Goal: Task Accomplishment & Management: Manage account settings

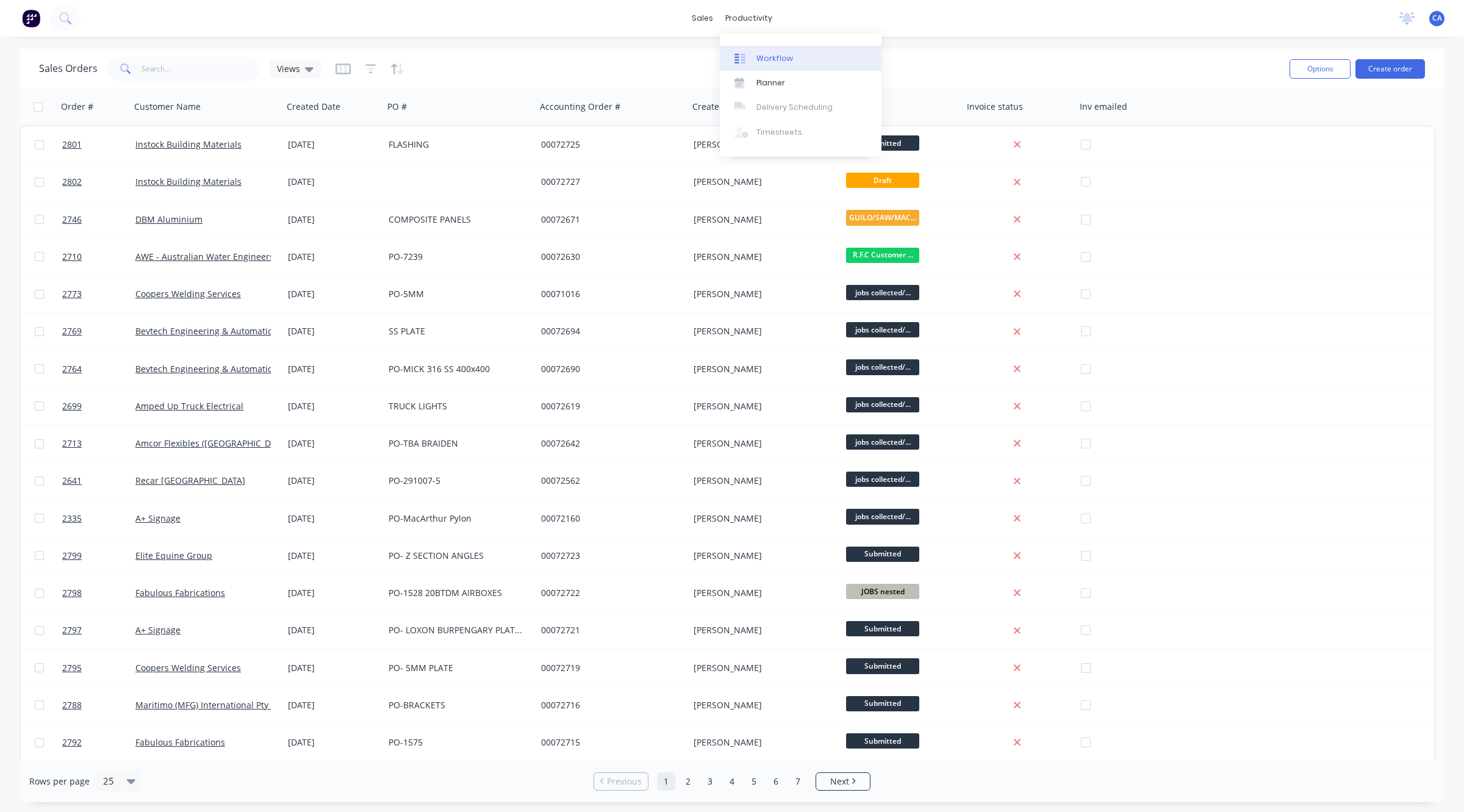
click at [755, 53] on link "Workflow" at bounding box center [801, 58] width 162 height 24
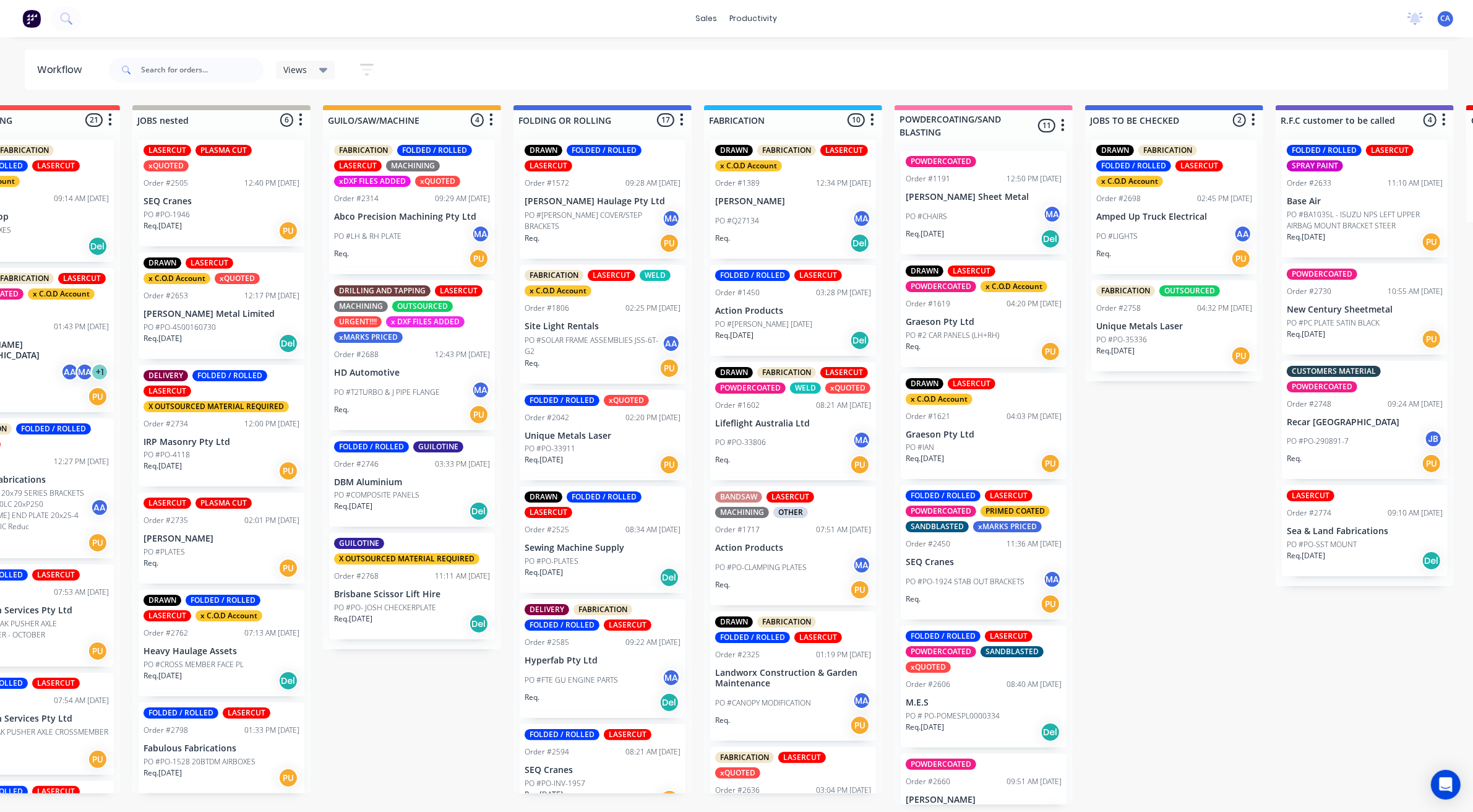
scroll to position [0, 277]
click at [391, 491] on p "PO #COMPOSITE PANELS" at bounding box center [375, 495] width 85 height 11
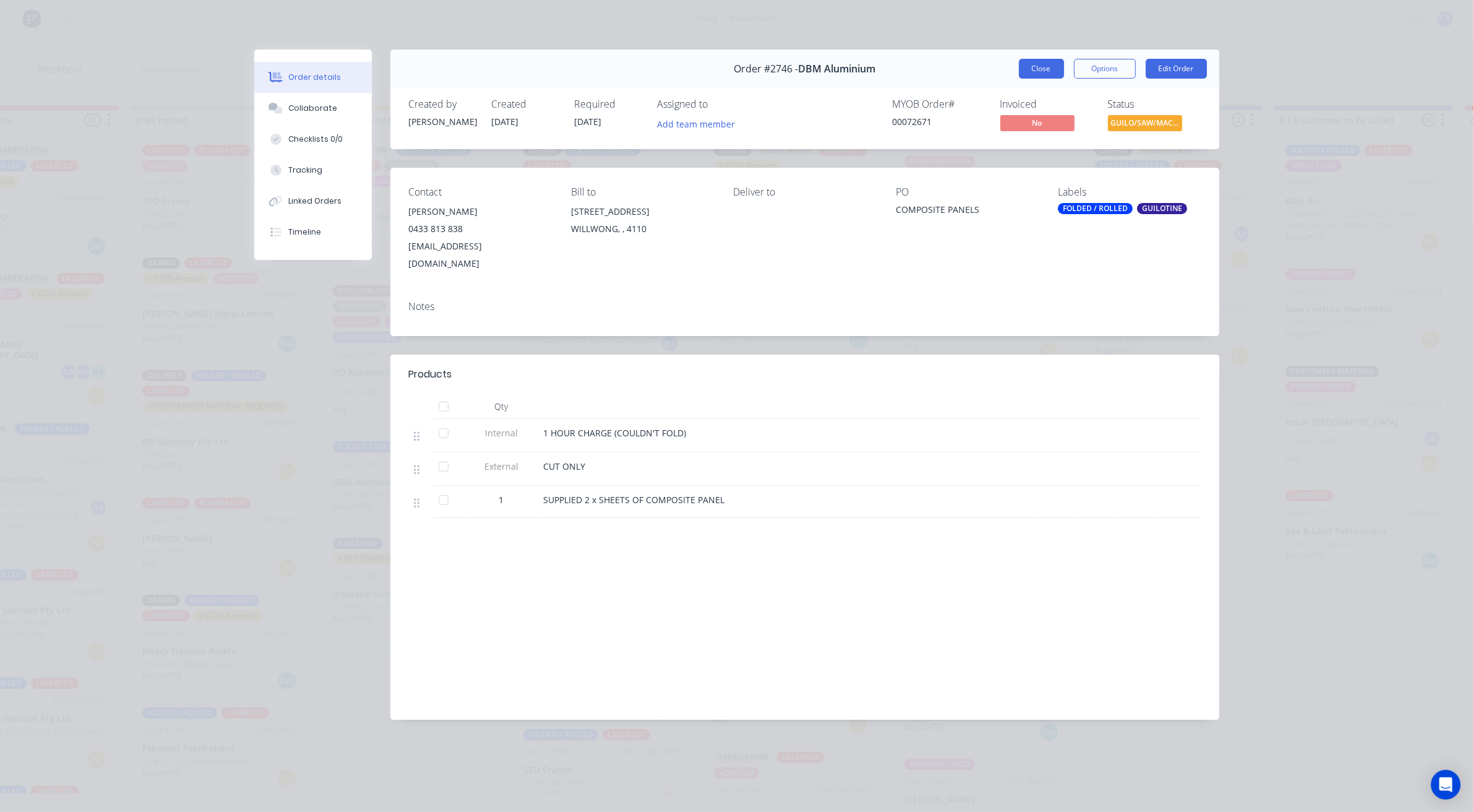
click at [1047, 69] on button "Close" at bounding box center [1041, 69] width 45 height 20
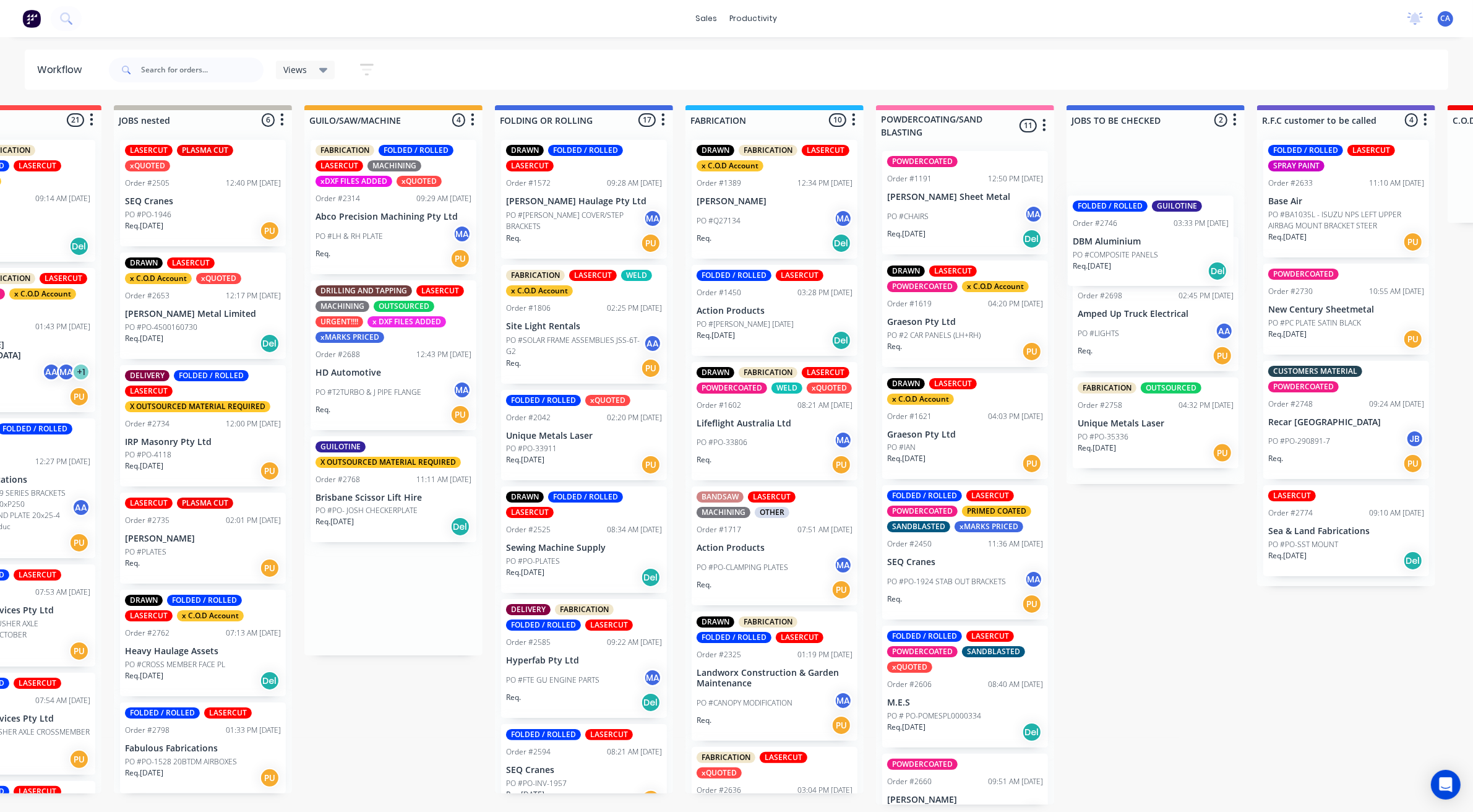
scroll to position [0, 298]
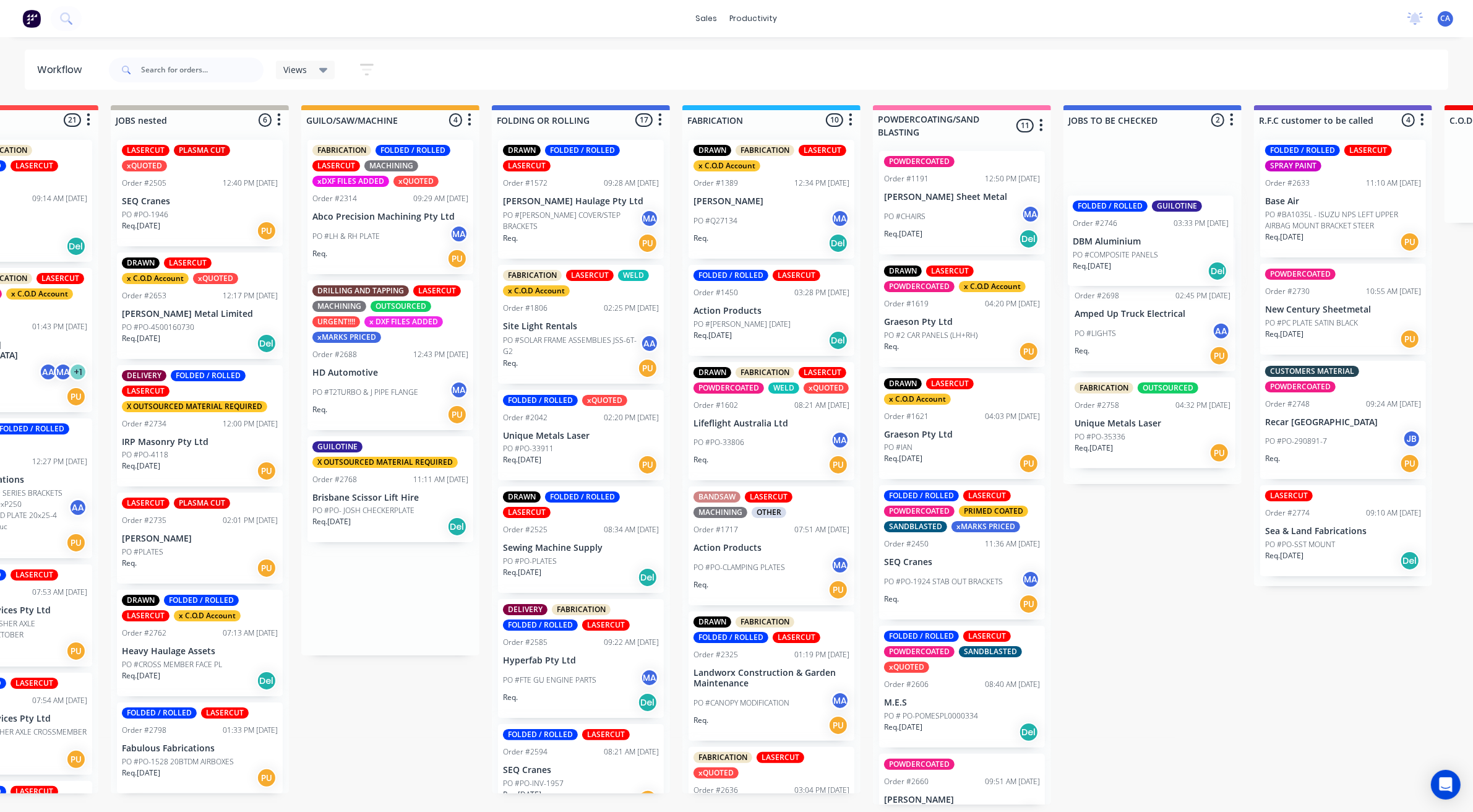
drag, startPoint x: 443, startPoint y: 470, endPoint x: 1128, endPoint y: 205, distance: 734.5
click at [1144, 215] on div "Submitted 24 Sort By Created date Required date Order number Customer name Most…" at bounding box center [1353, 454] width 3319 height 699
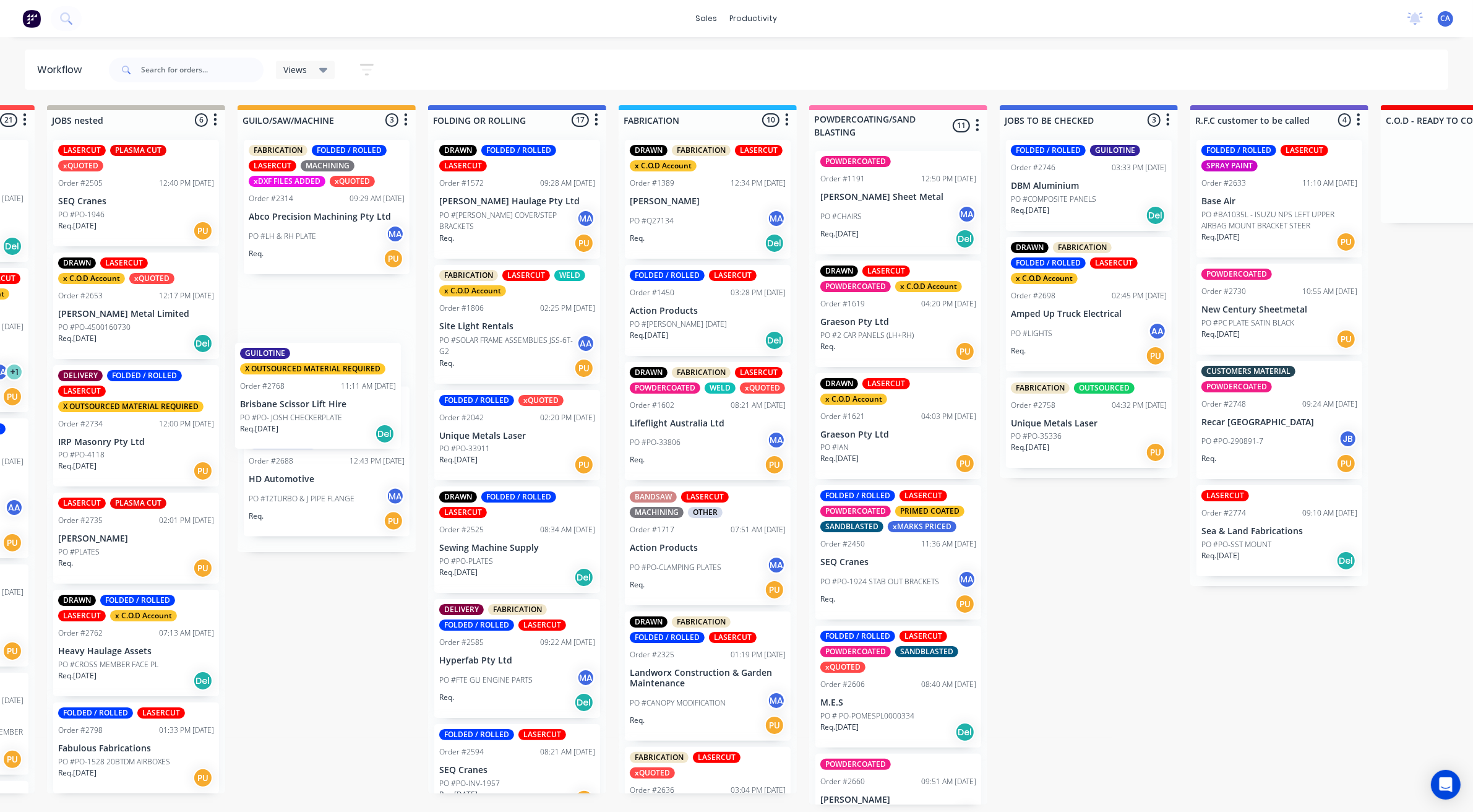
scroll to position [0, 355]
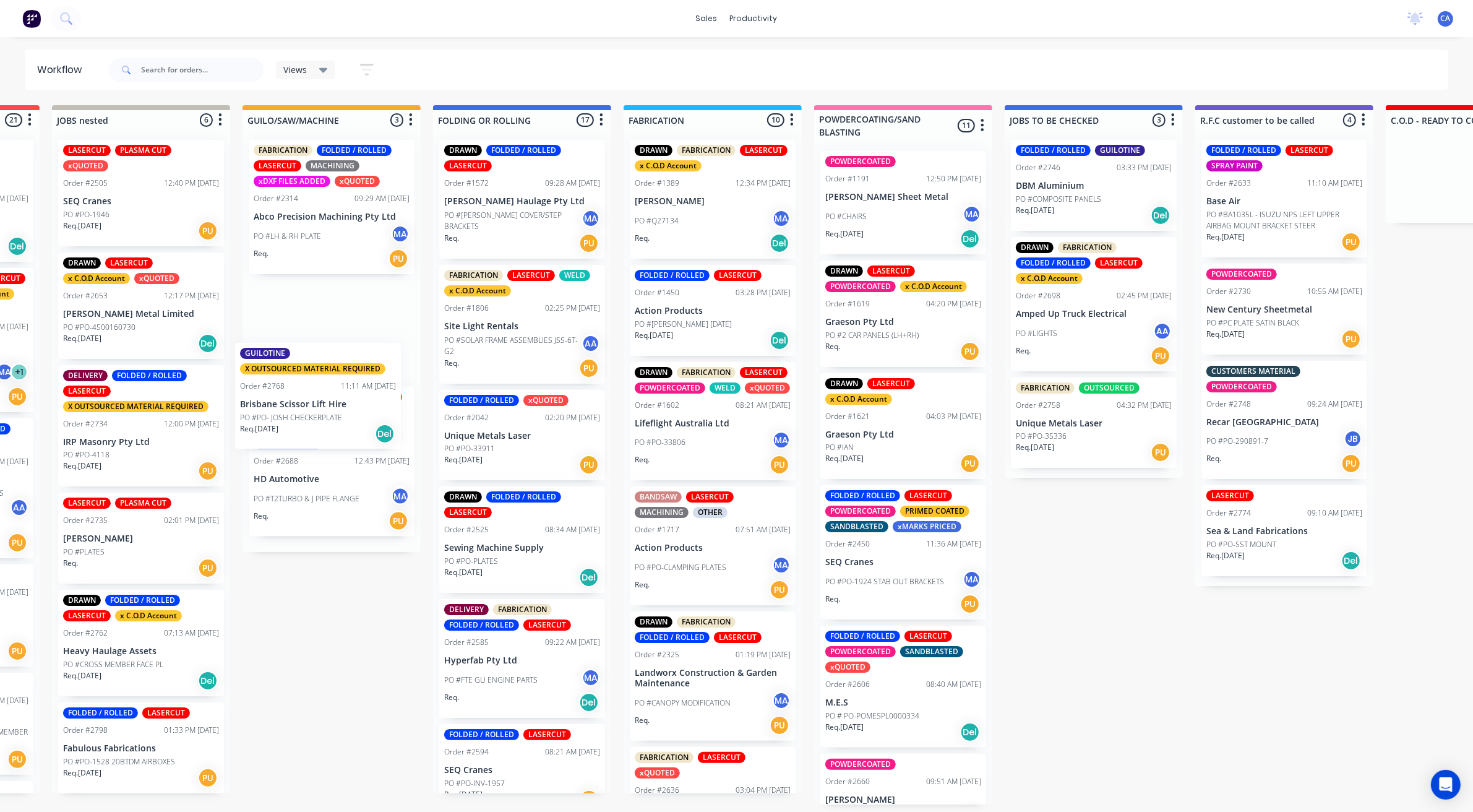
drag, startPoint x: 370, startPoint y: 505, endPoint x: 325, endPoint y: 364, distance: 148.0
click at [313, 391] on div "FABRICATION FOLDED / ROLLED LASERCUT MACHINING xDXF FILES ADDED xQUOTED Order #…" at bounding box center [332, 341] width 178 height 422
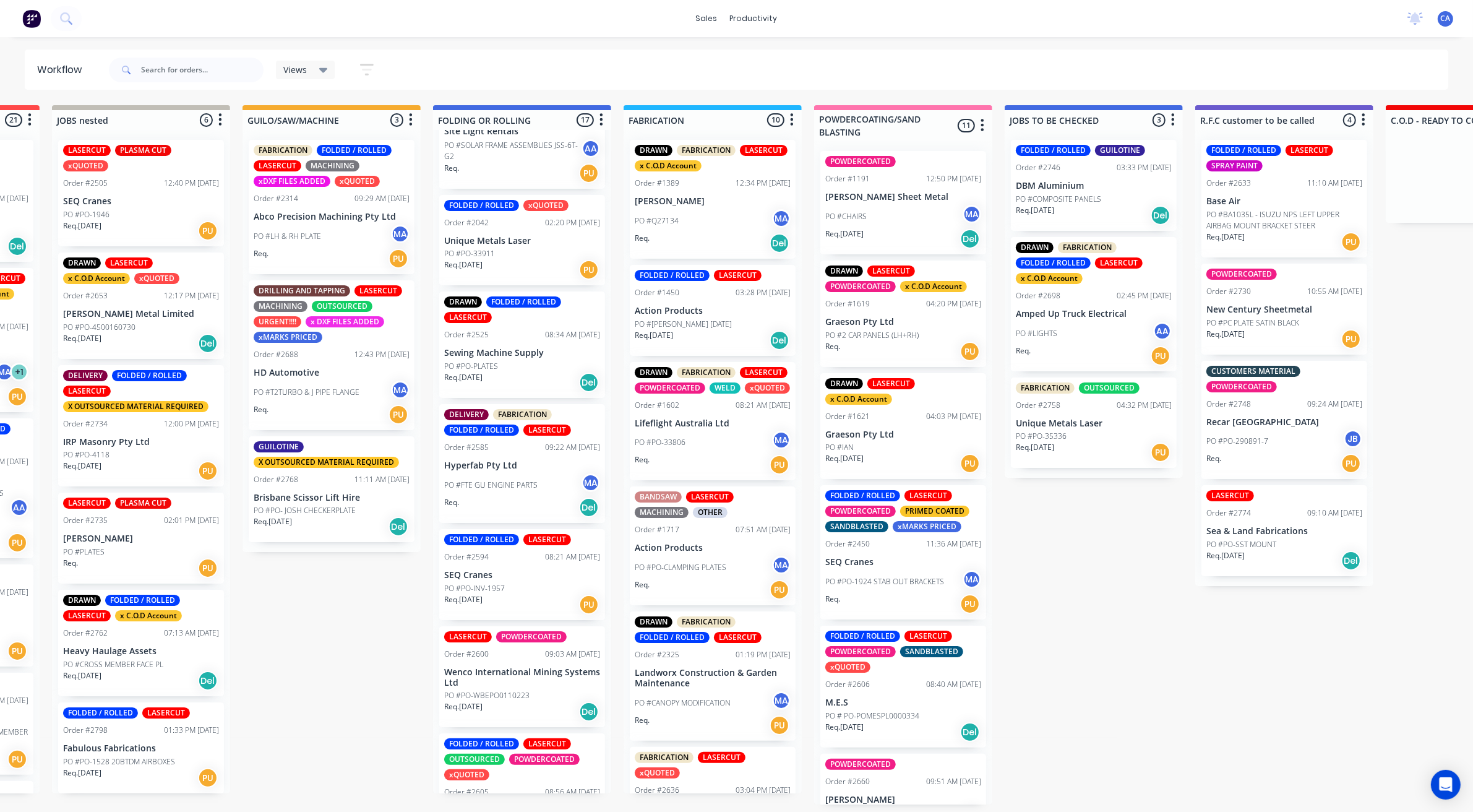
scroll to position [232, 0]
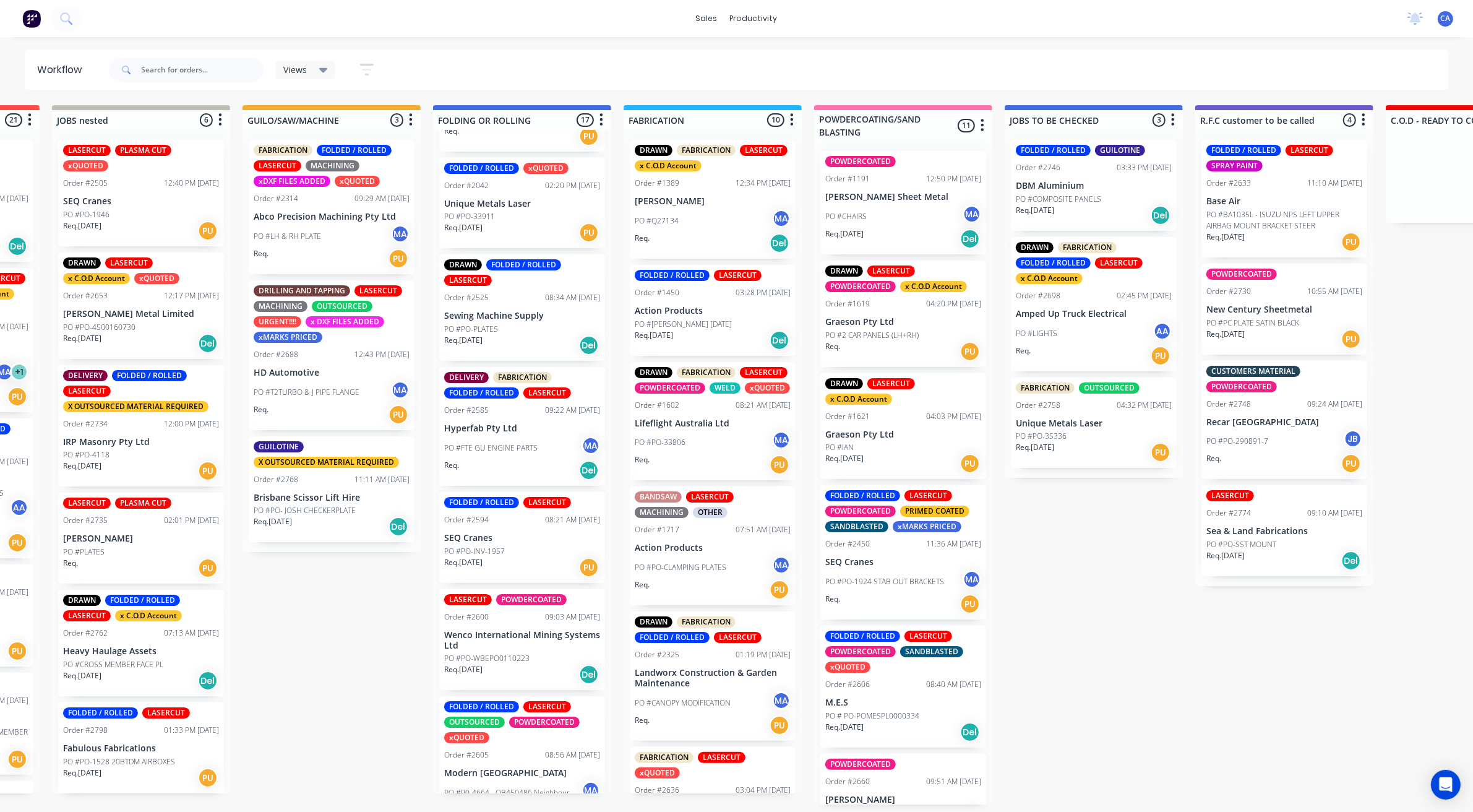
click at [514, 329] on div "PO #PO-PLATES" at bounding box center [522, 329] width 156 height 11
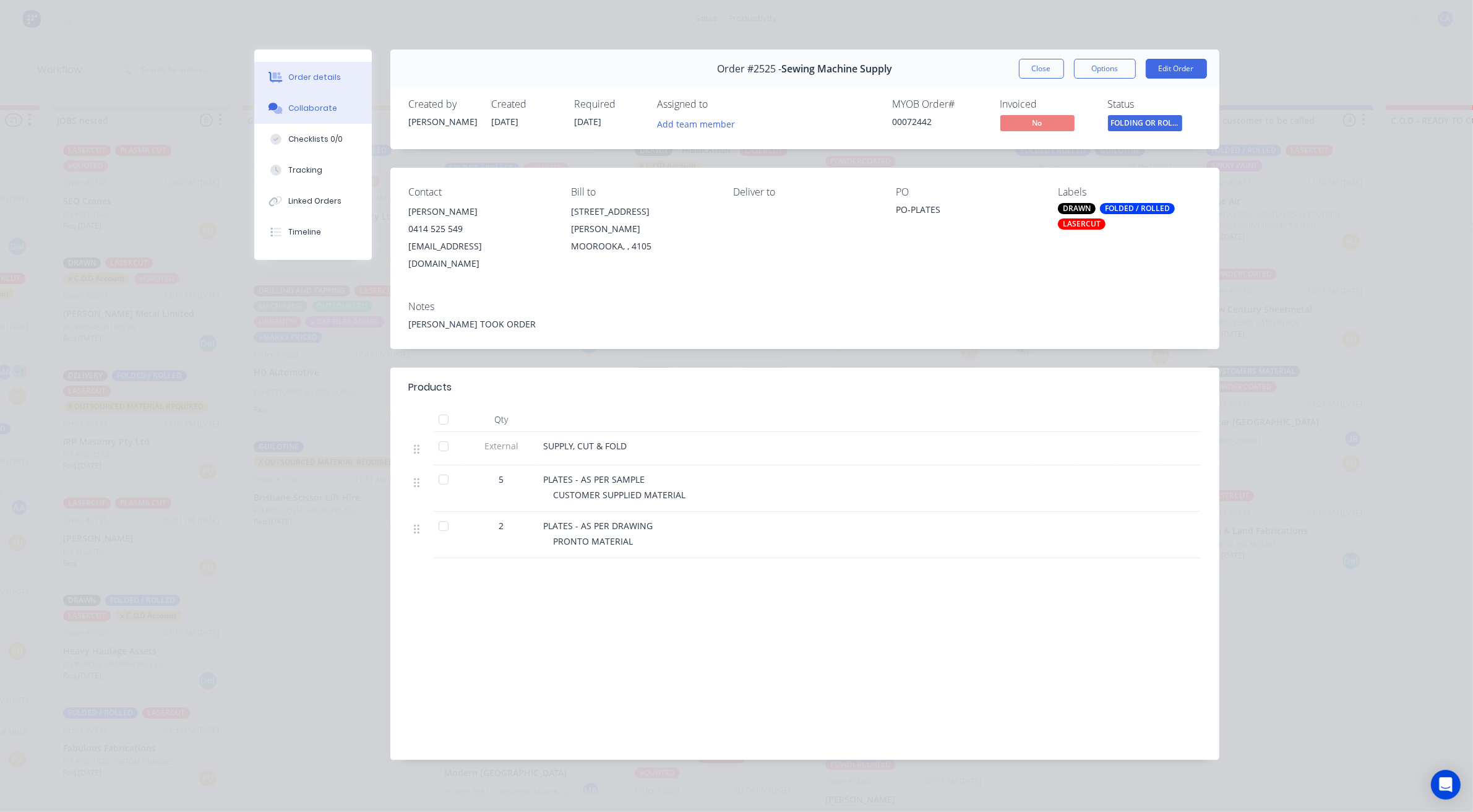
click at [303, 115] on button "Collaborate" at bounding box center [313, 108] width 117 height 31
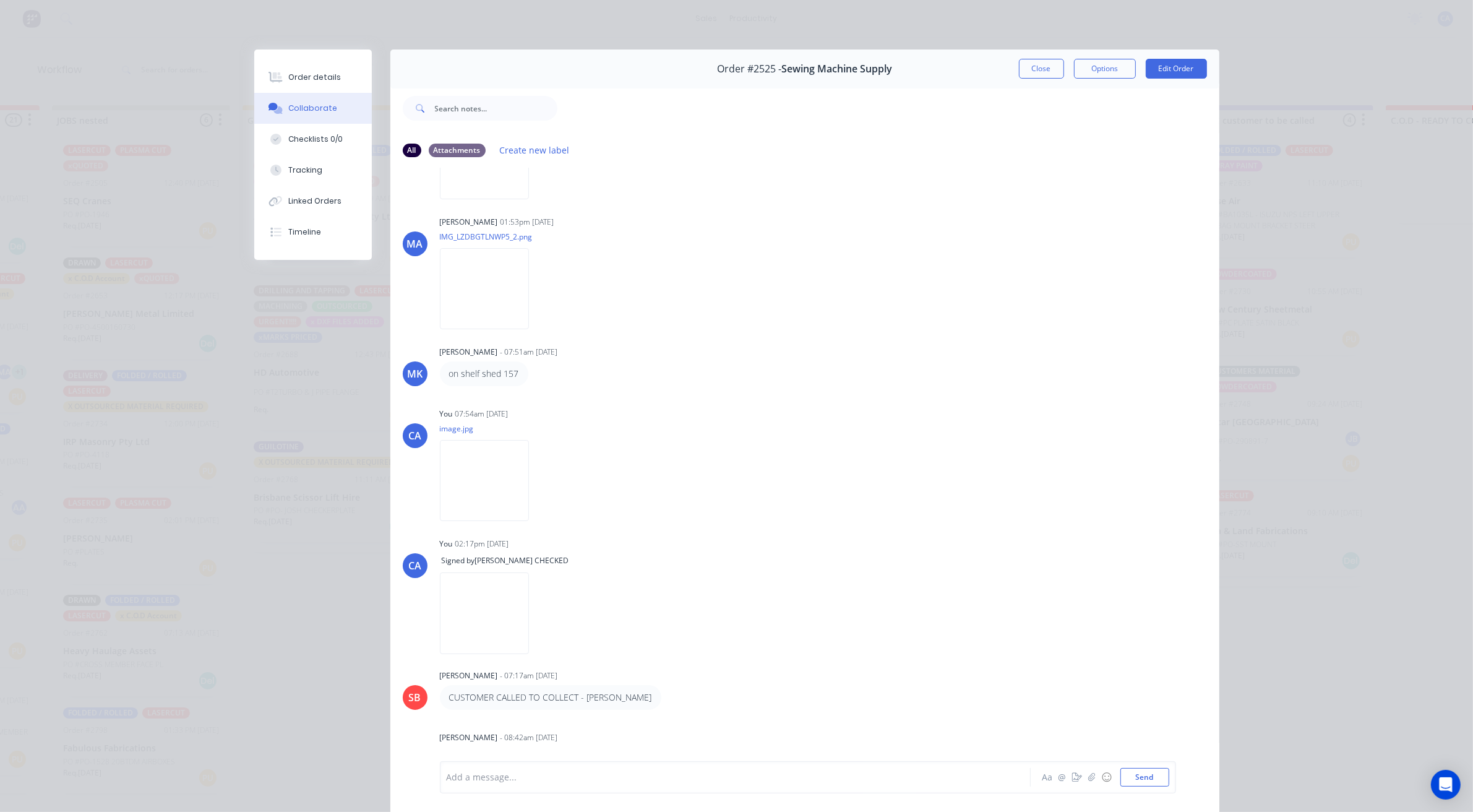
scroll to position [26, 0]
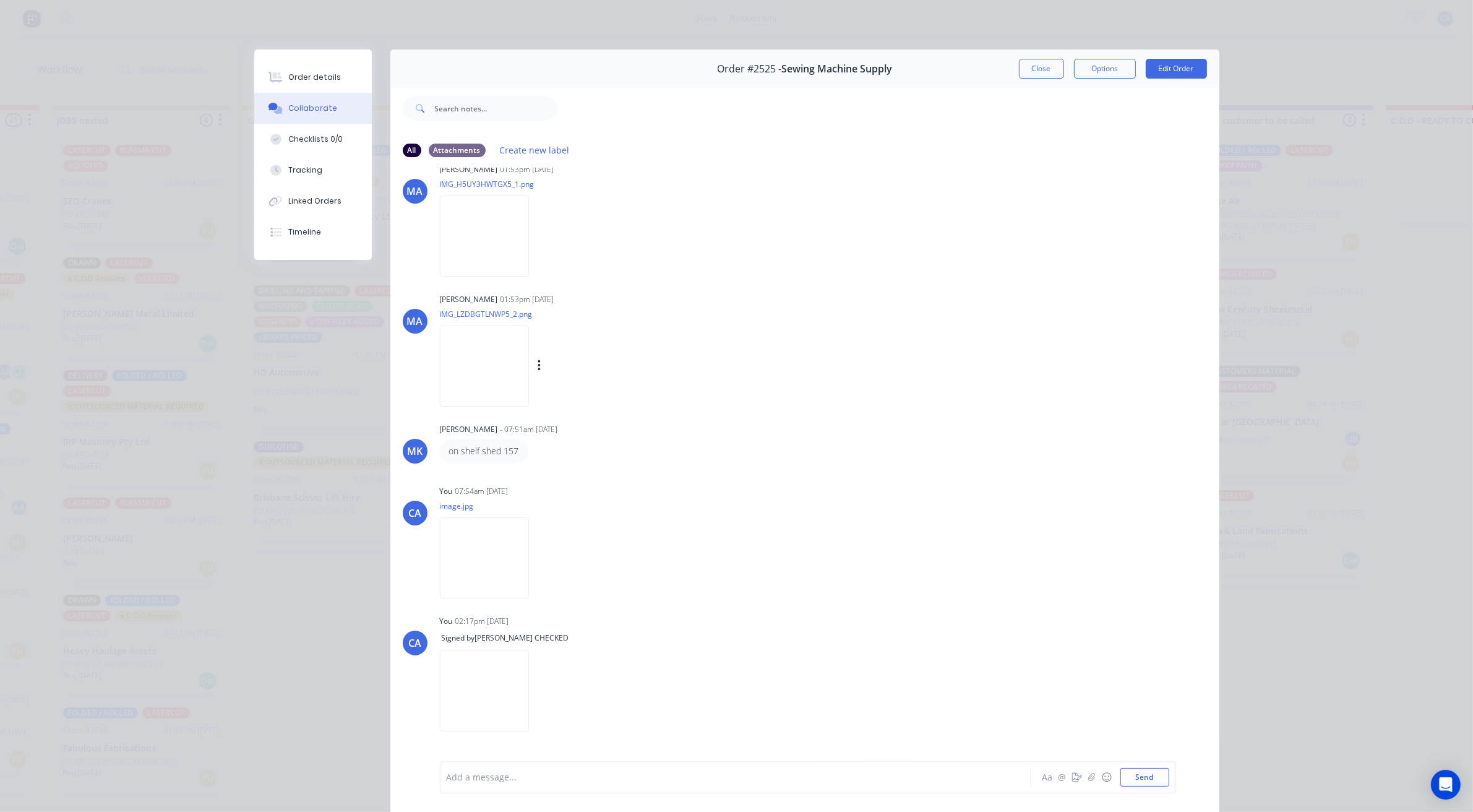
click at [478, 395] on img at bounding box center [484, 366] width 89 height 81
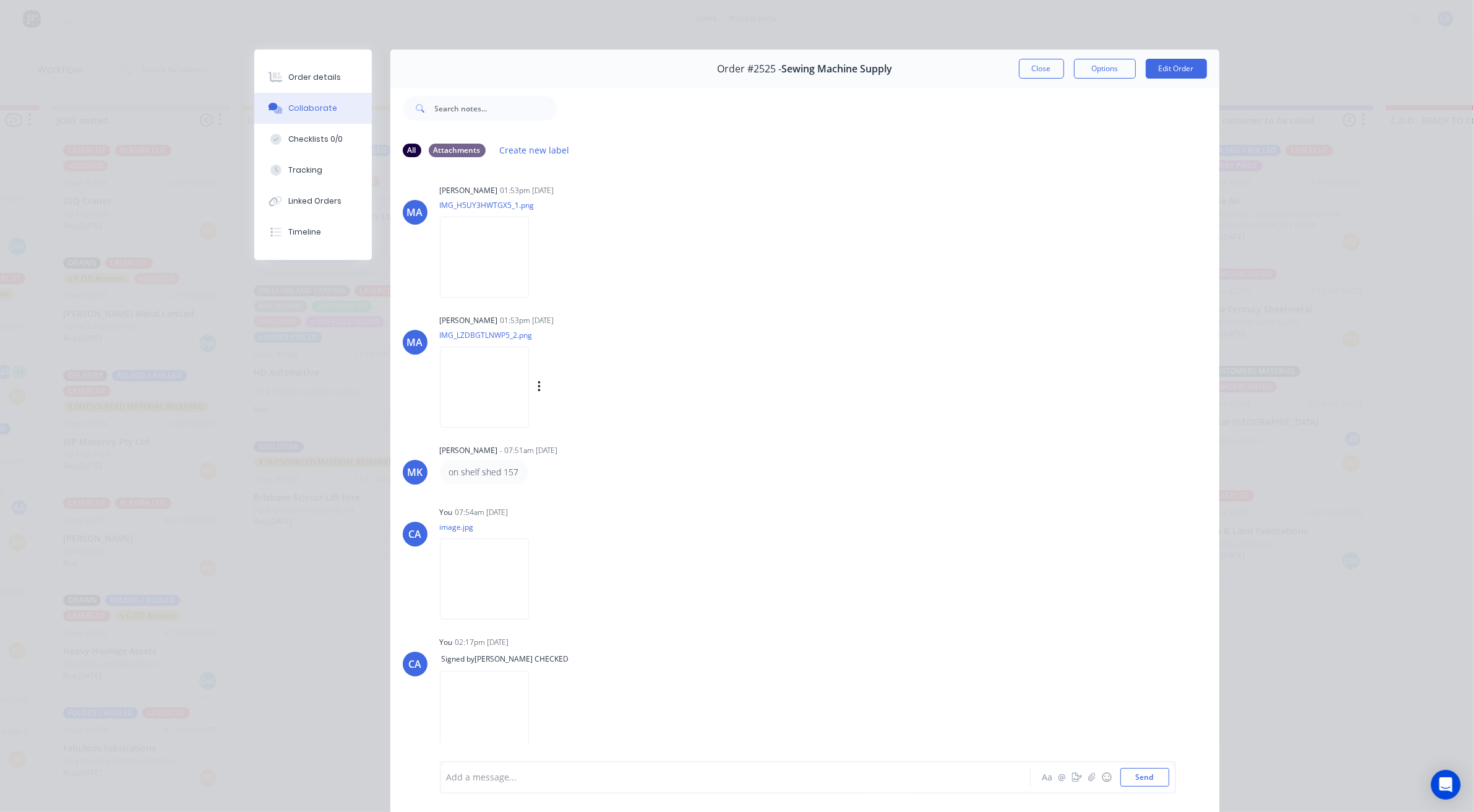
scroll to position [0, 0]
click at [495, 277] on img at bounding box center [484, 262] width 89 height 81
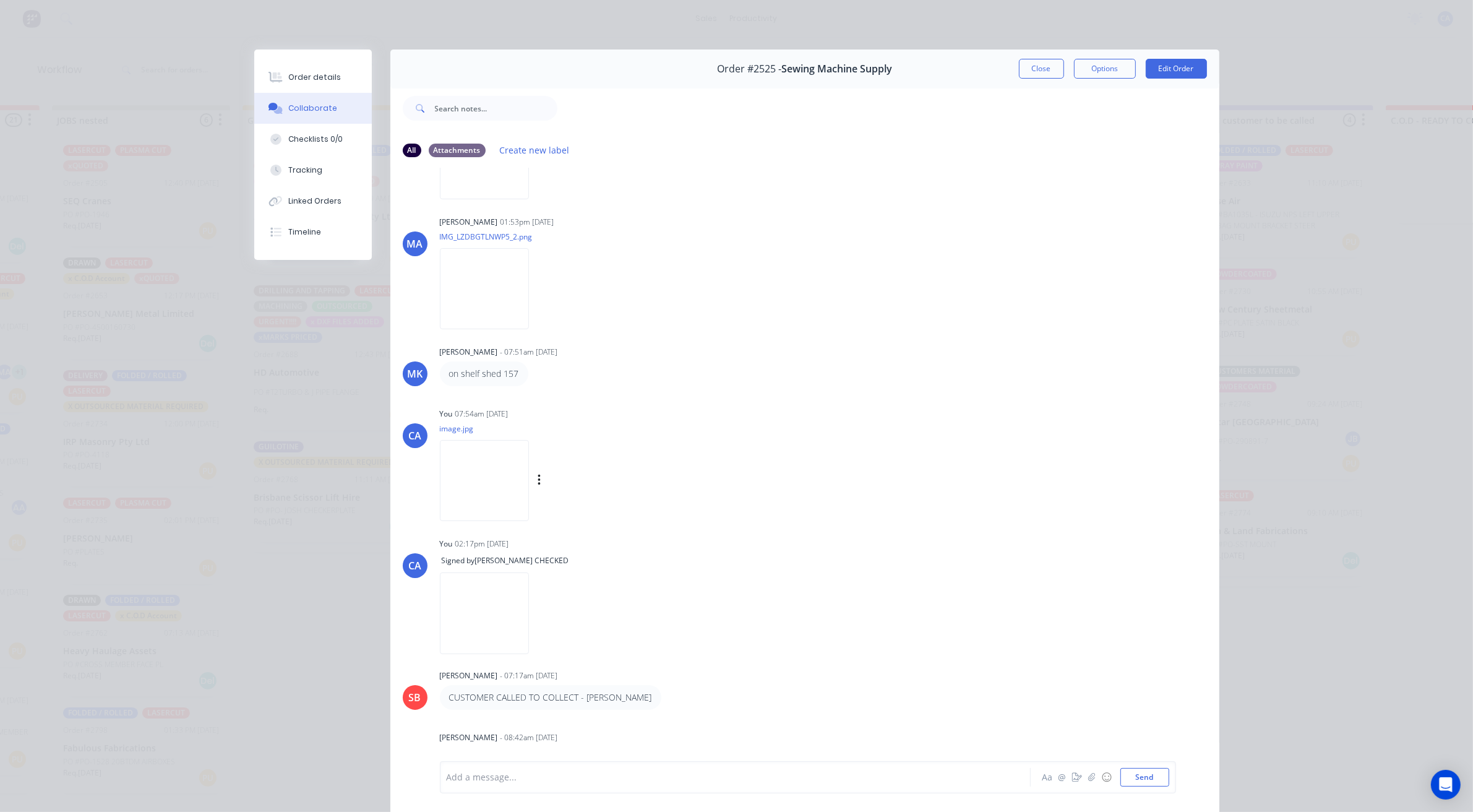
click at [487, 499] on img at bounding box center [484, 480] width 89 height 81
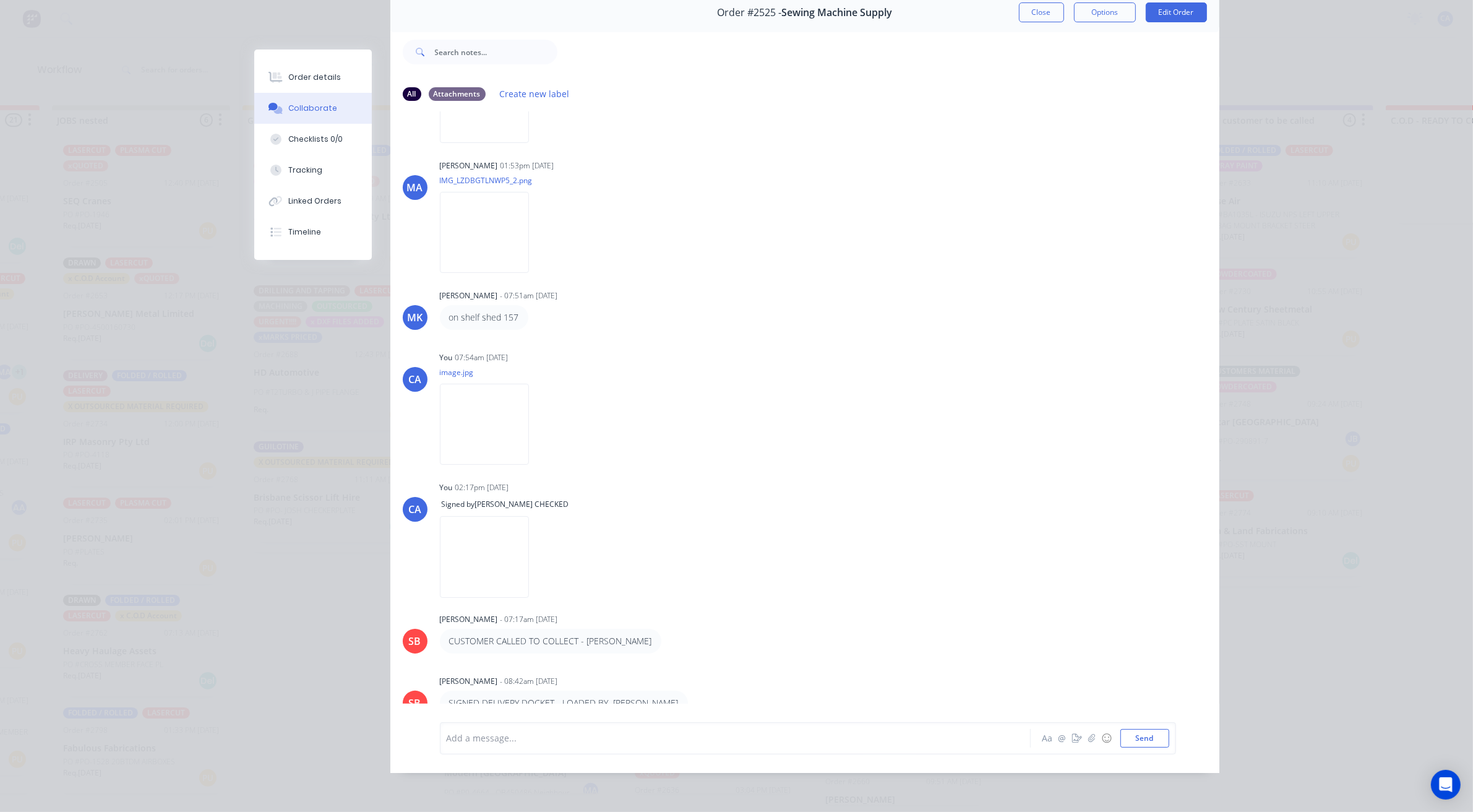
scroll to position [4, 355]
click at [1025, 7] on button "Close" at bounding box center [1041, 12] width 45 height 20
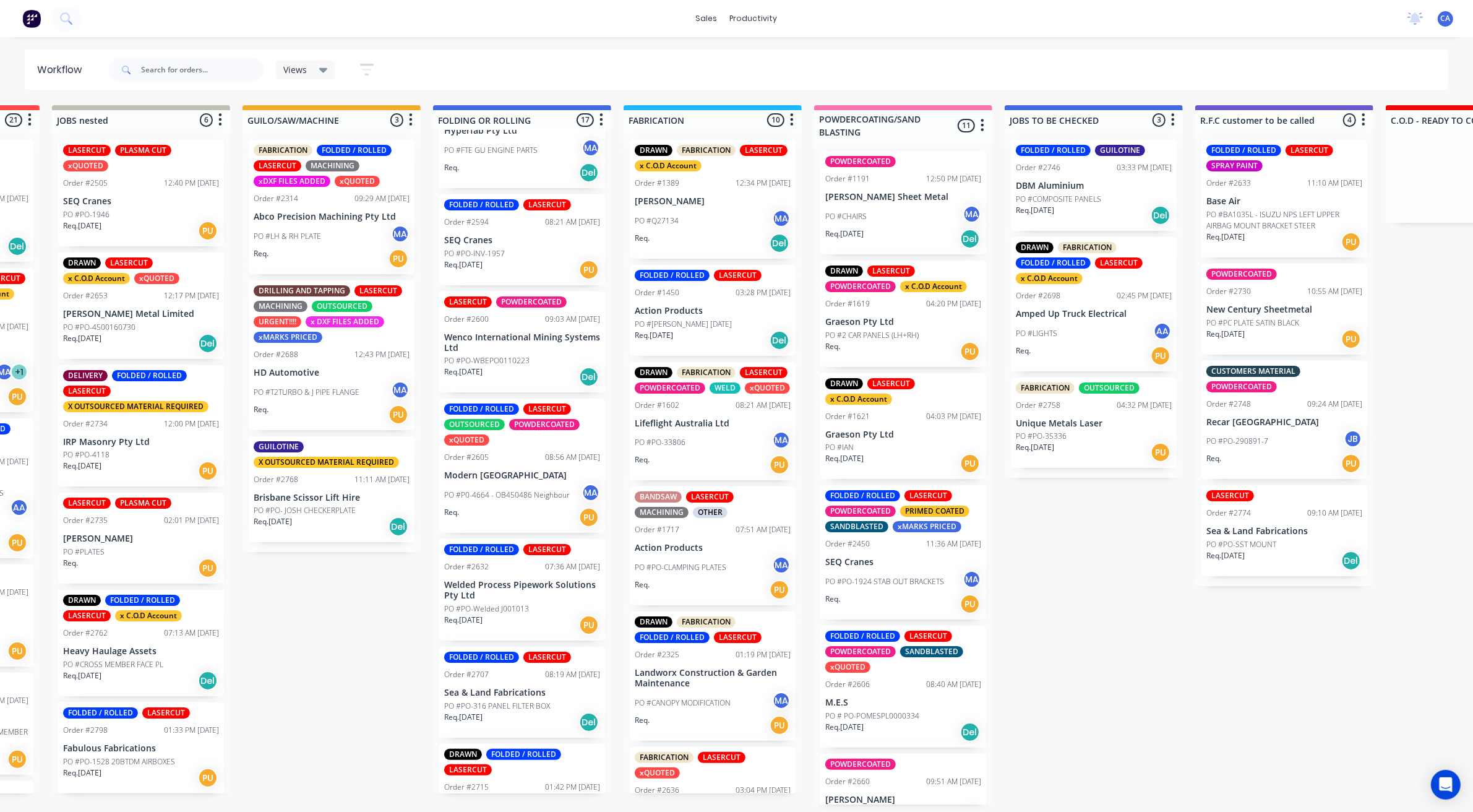
scroll to position [542, 0]
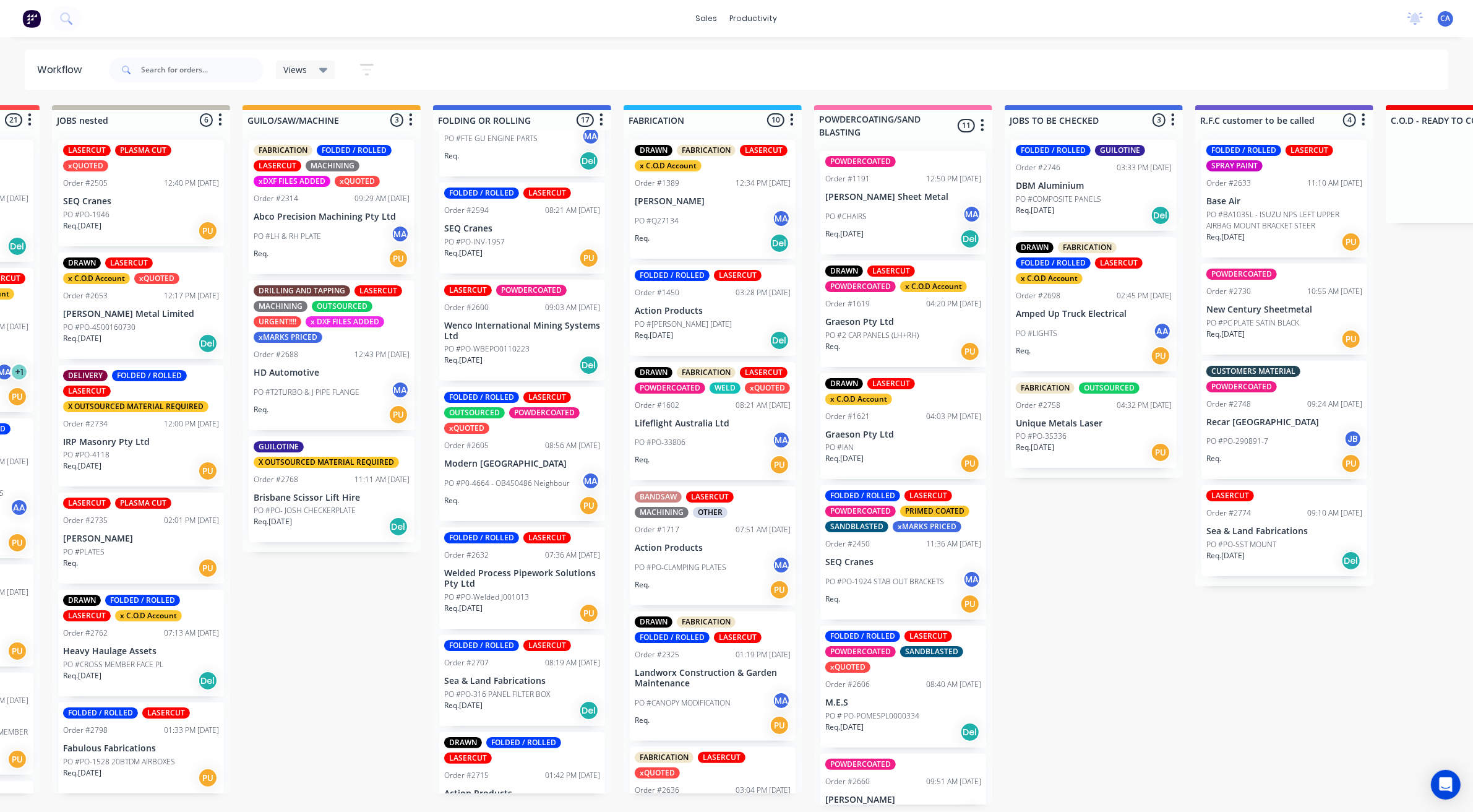
click at [532, 471] on div "PO #P0-4664 - OB450486 Neighbour MA" at bounding box center [522, 483] width 156 height 24
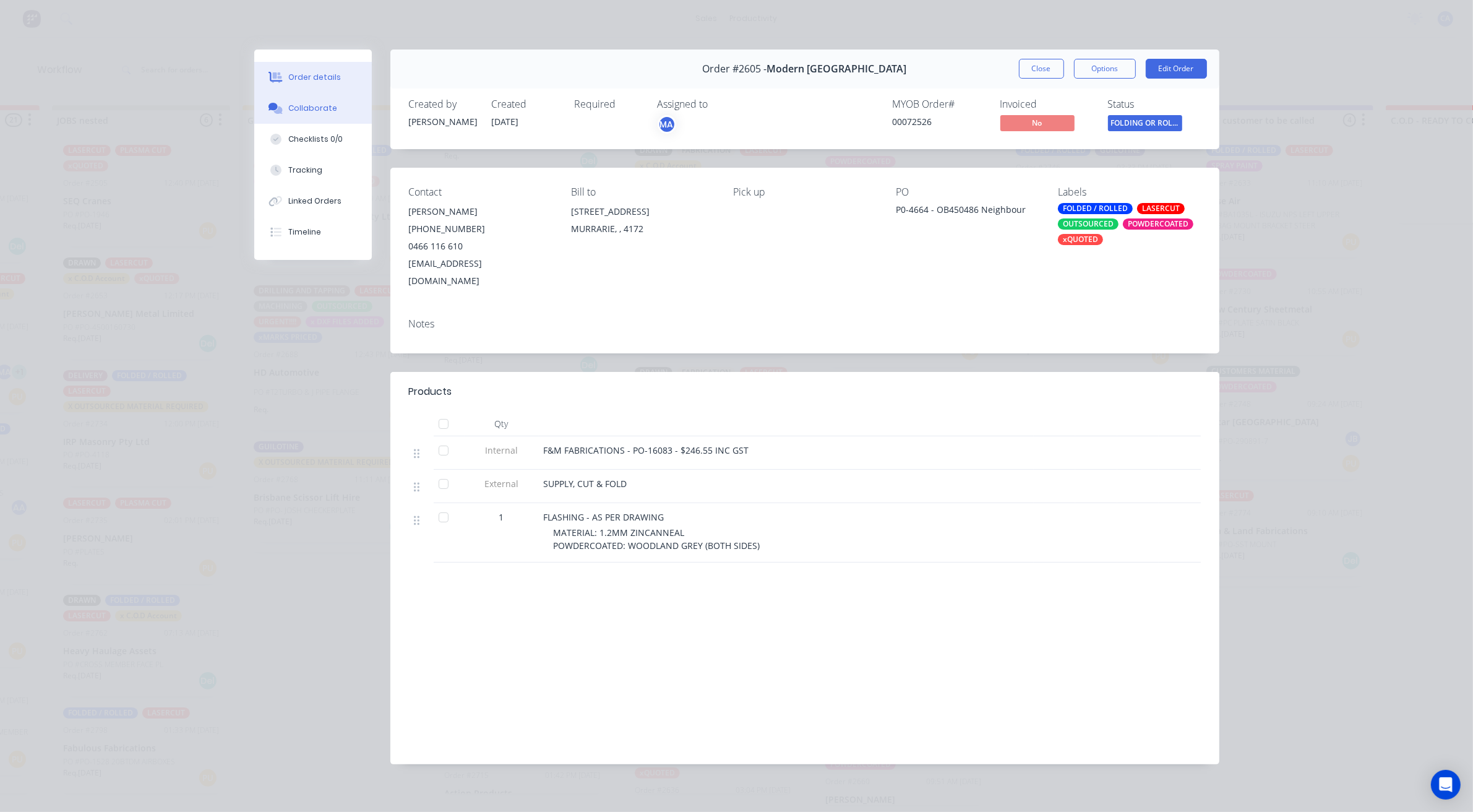
click at [329, 112] on div "Collaborate" at bounding box center [313, 108] width 49 height 11
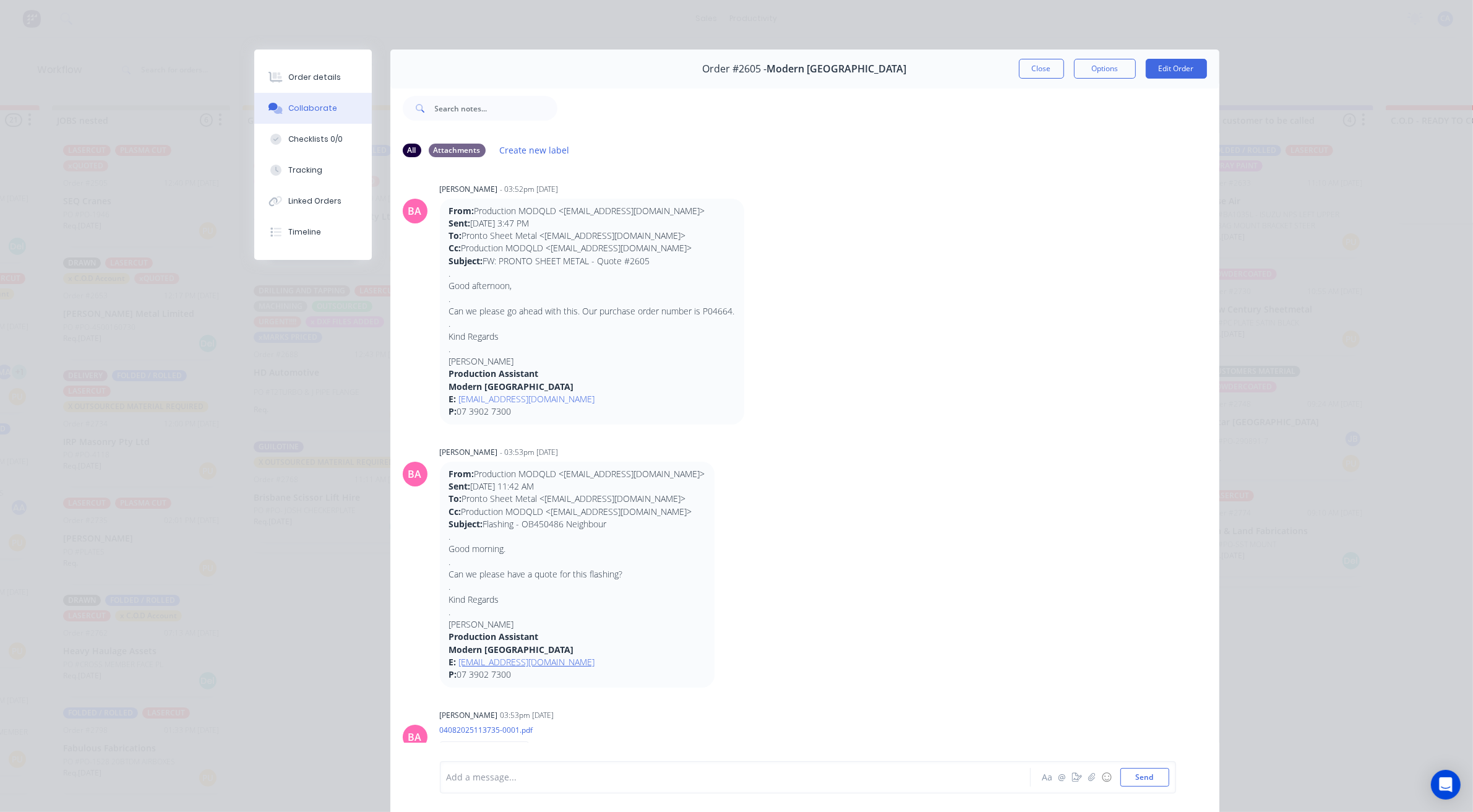
scroll to position [0, 0]
click at [306, 80] on div "Order details" at bounding box center [314, 77] width 53 height 11
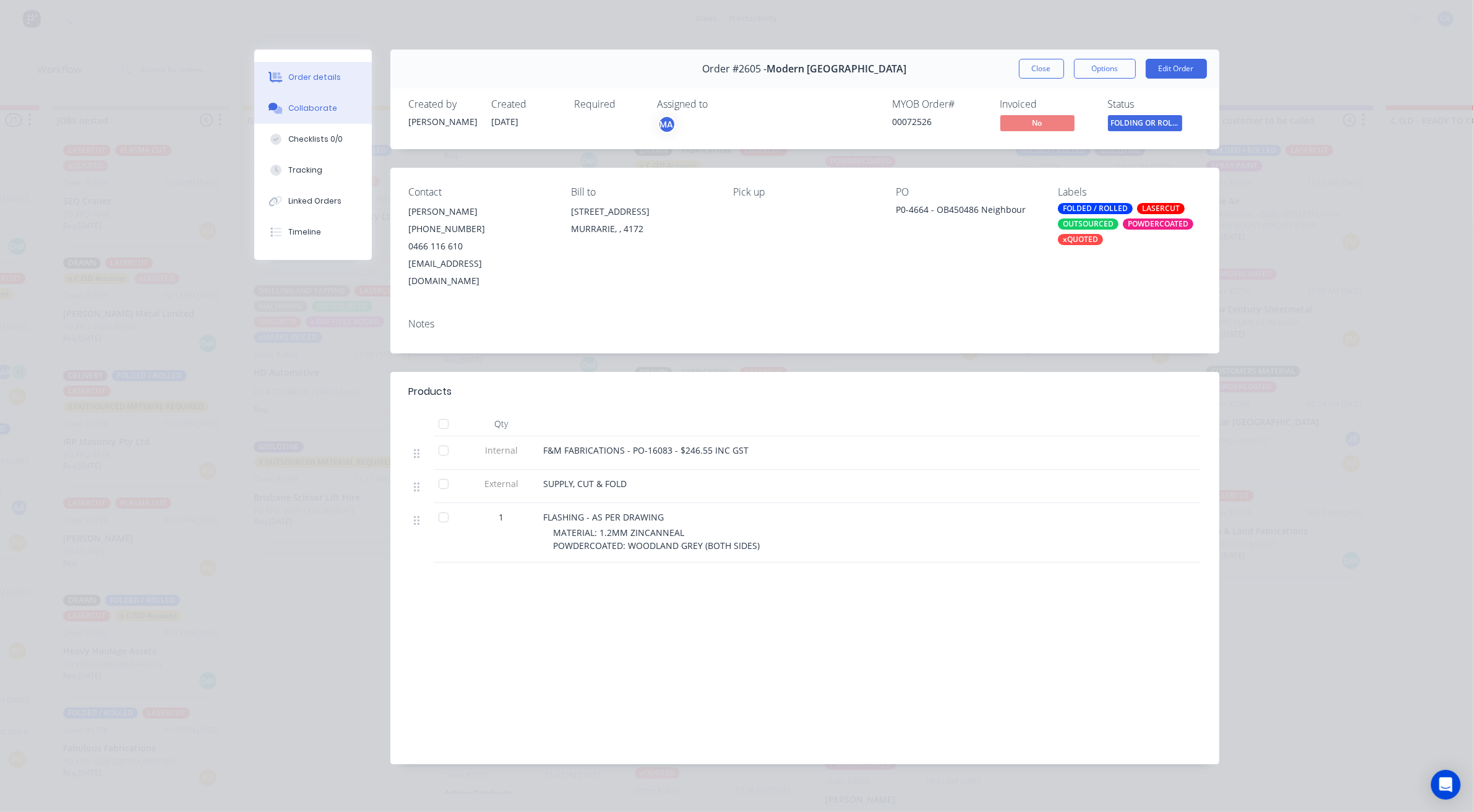
click at [309, 100] on button "Collaborate" at bounding box center [313, 108] width 117 height 31
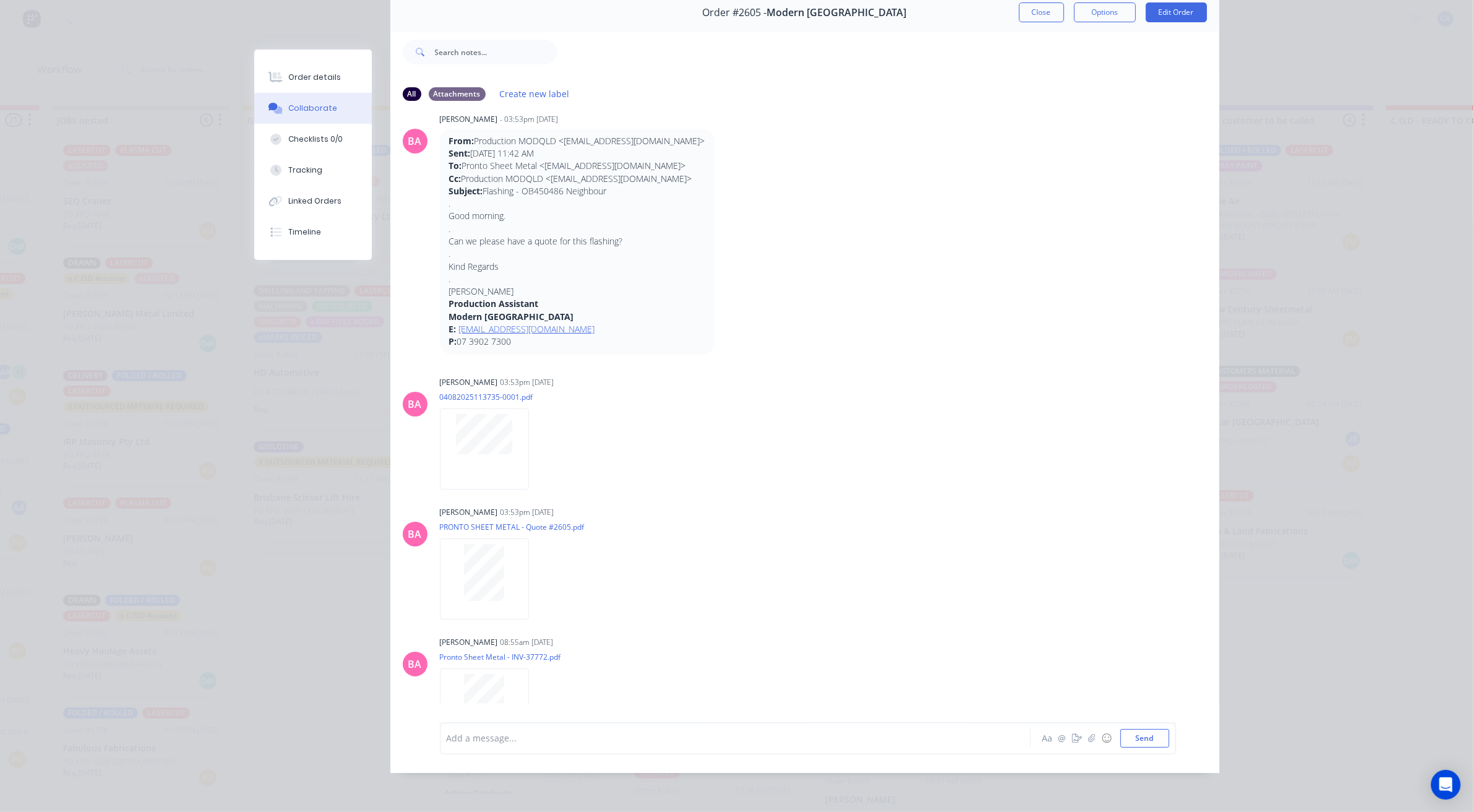
scroll to position [141, 0]
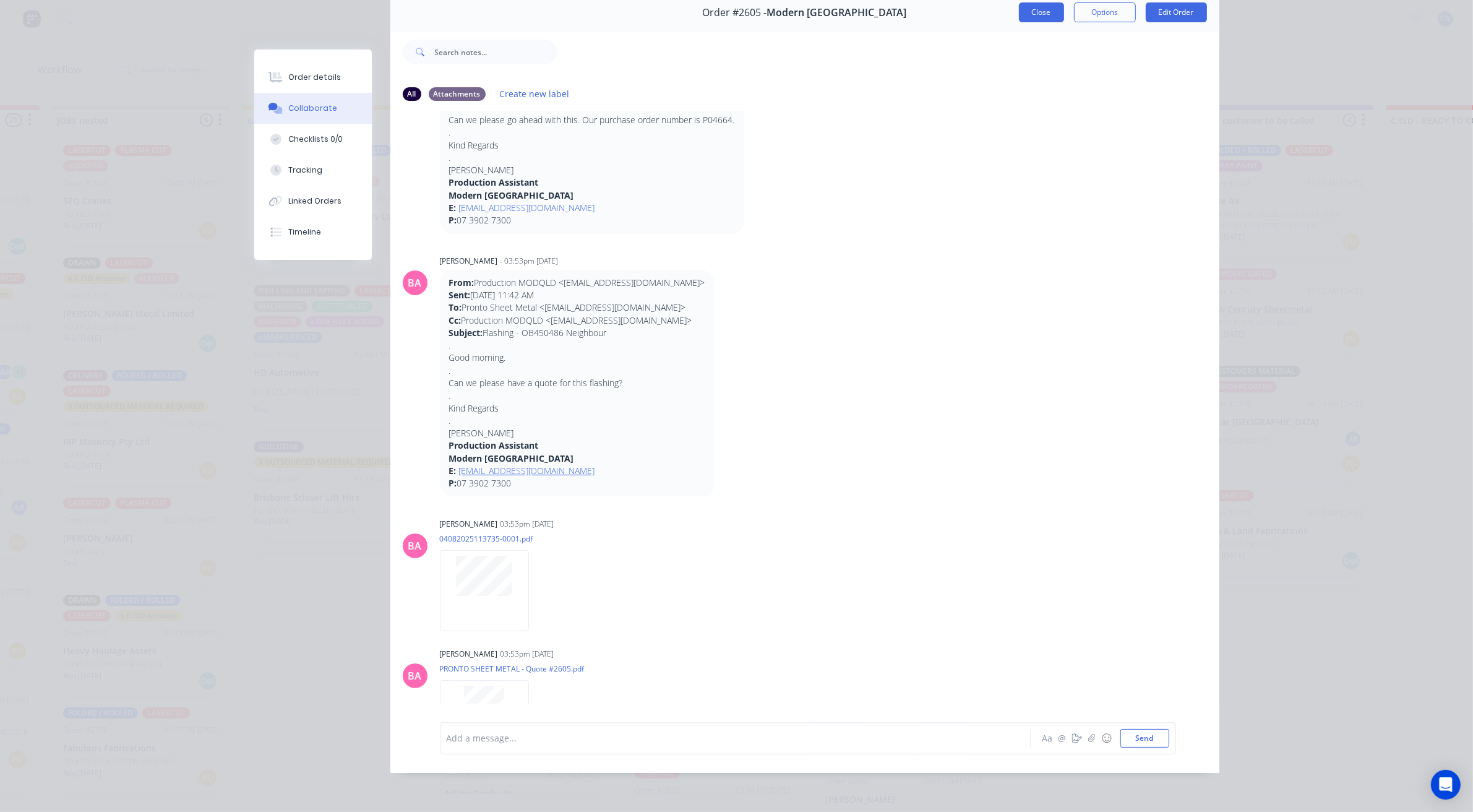
click at [1037, 7] on button "Close" at bounding box center [1041, 12] width 45 height 20
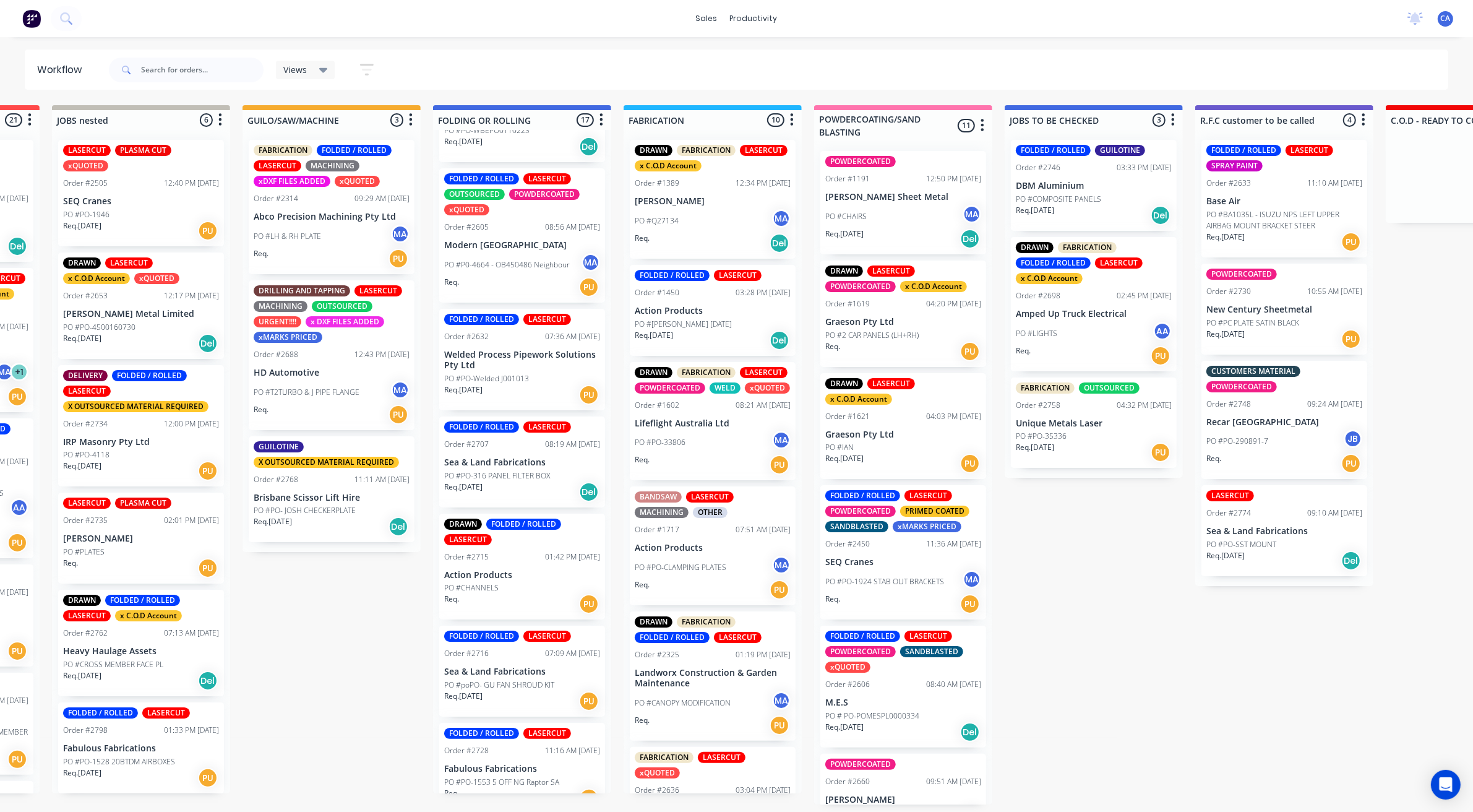
scroll to position [774, 0]
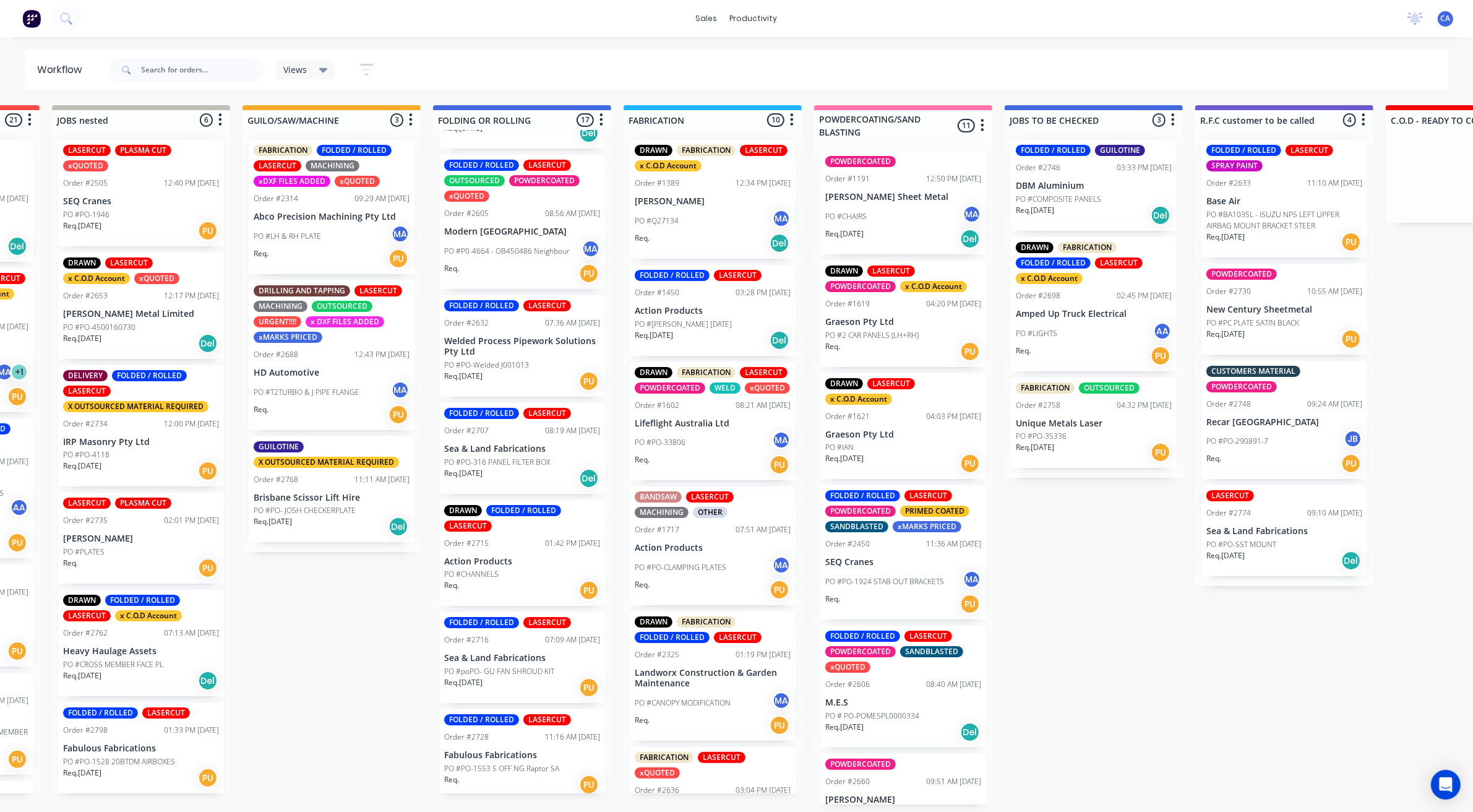
click at [522, 350] on p "Welded Process Pipework Solutions Pty Ltd" at bounding box center [522, 346] width 156 height 21
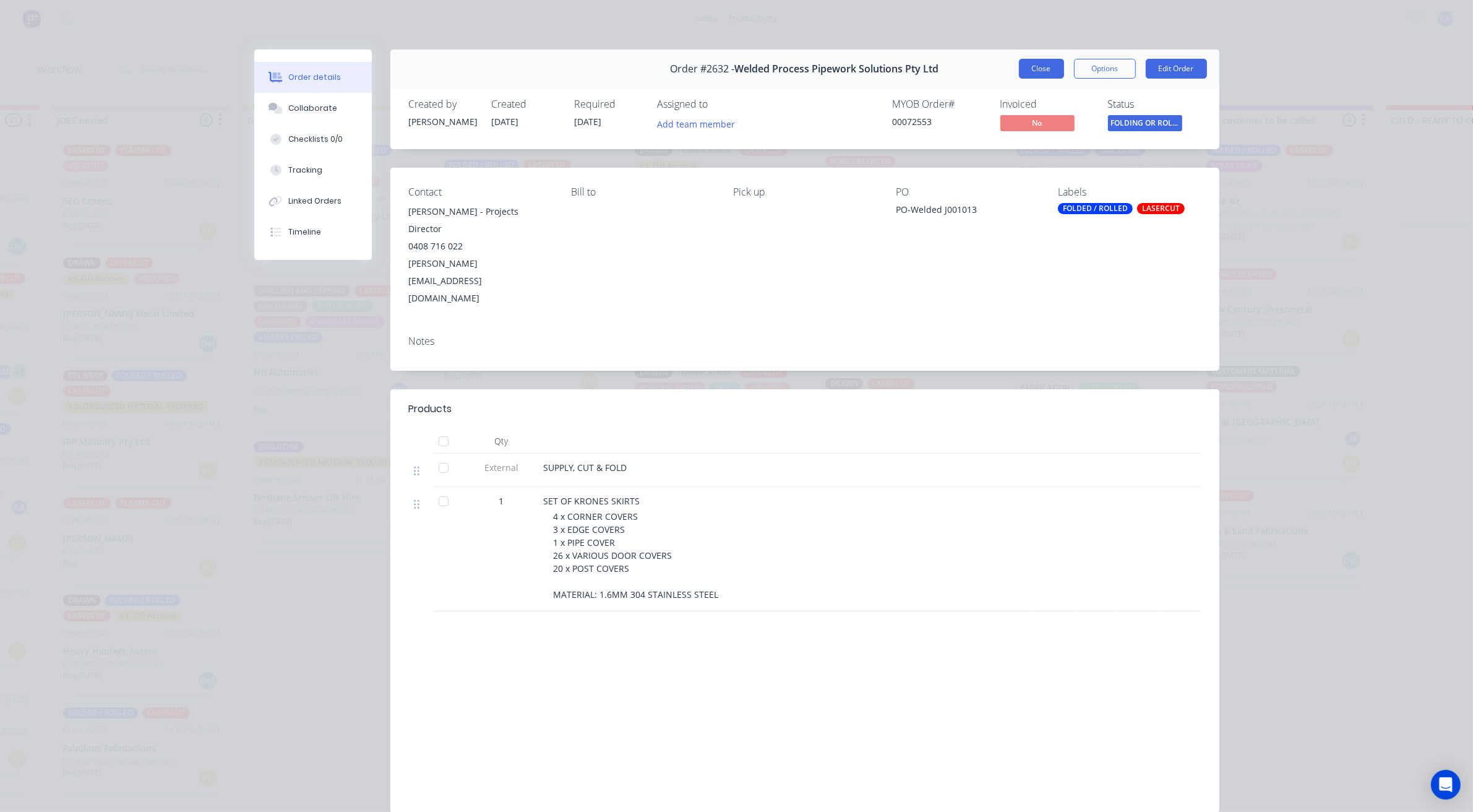
click at [1041, 69] on button "Close" at bounding box center [1041, 69] width 45 height 20
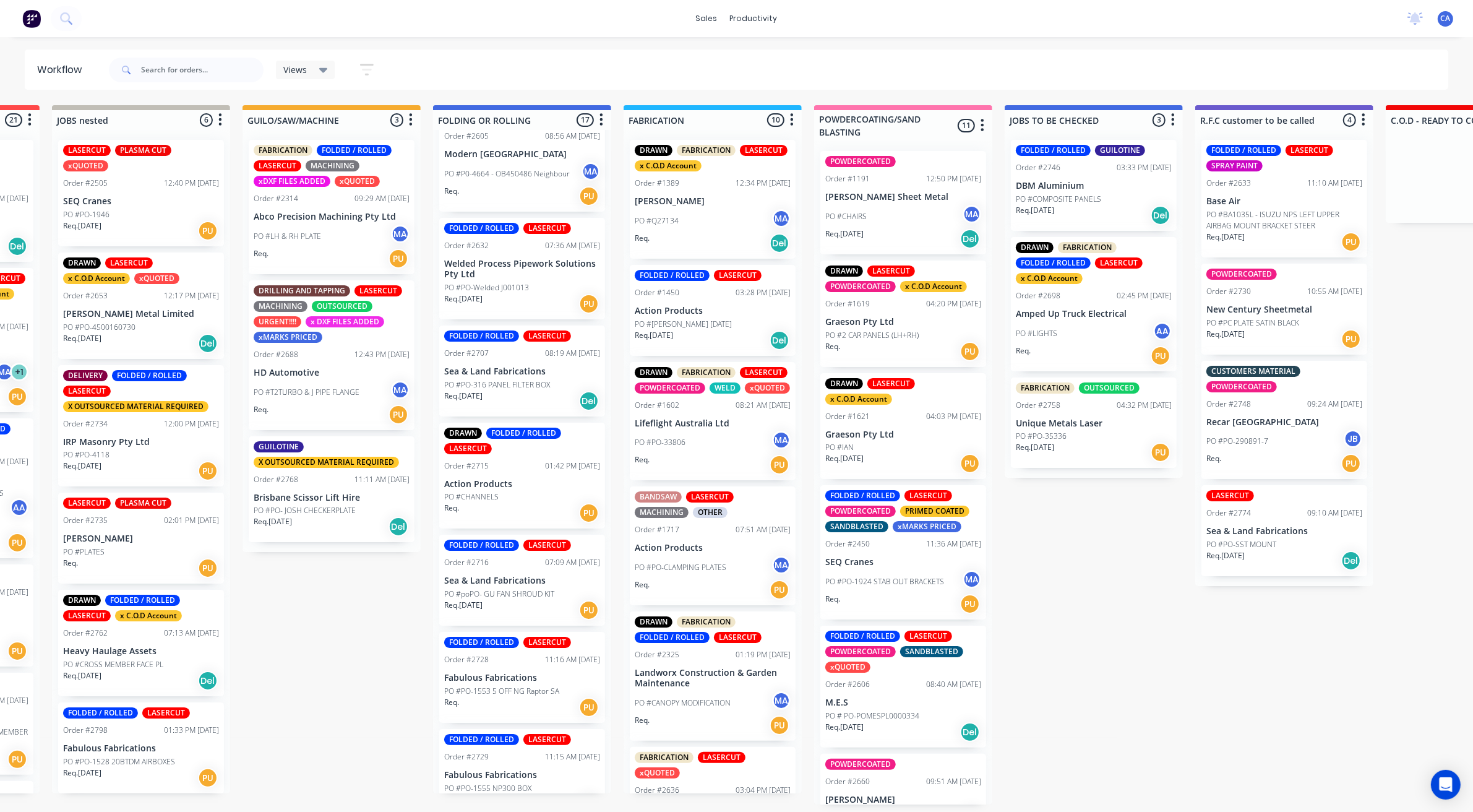
scroll to position [928, 0]
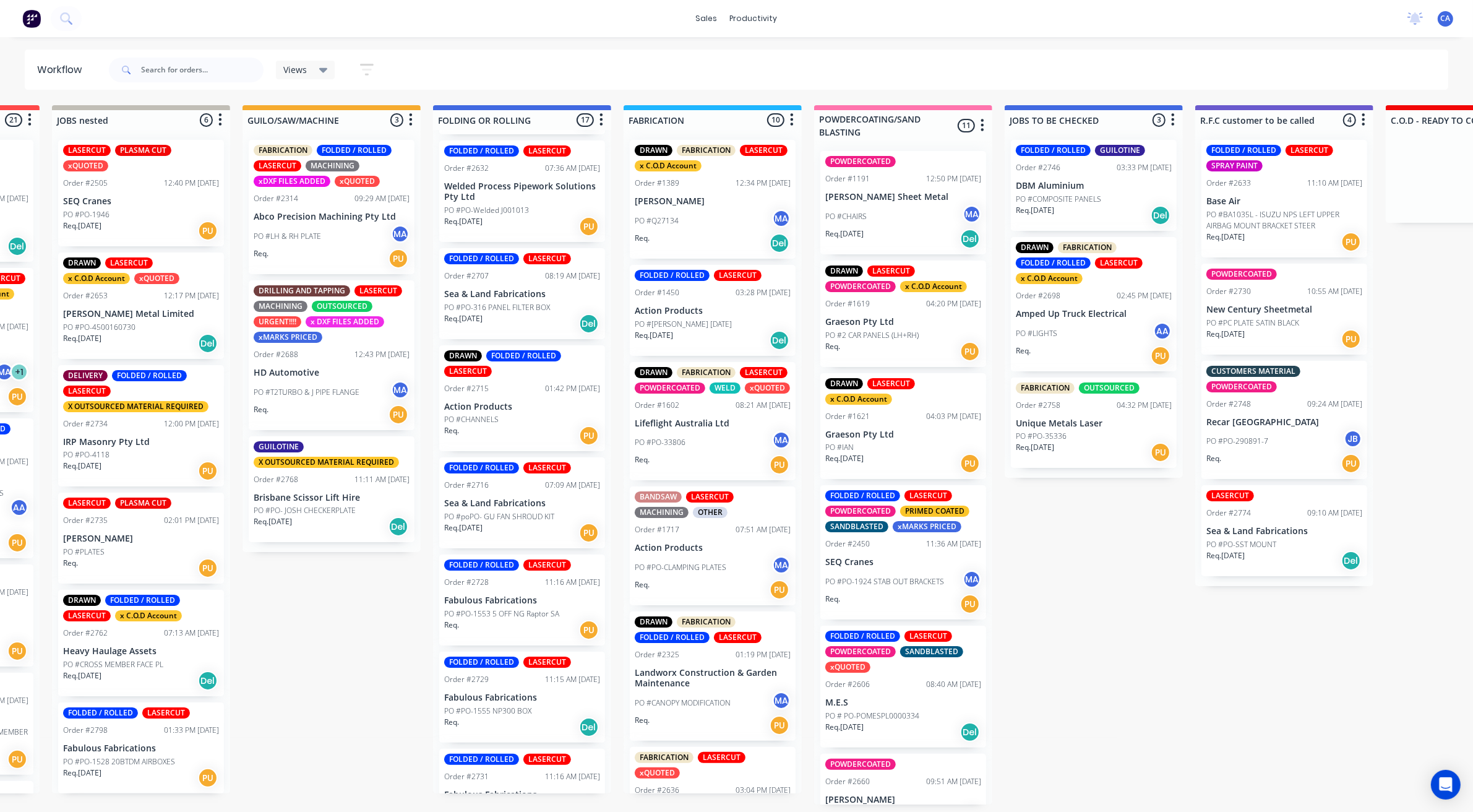
click at [523, 403] on p "Action Products" at bounding box center [522, 407] width 156 height 11
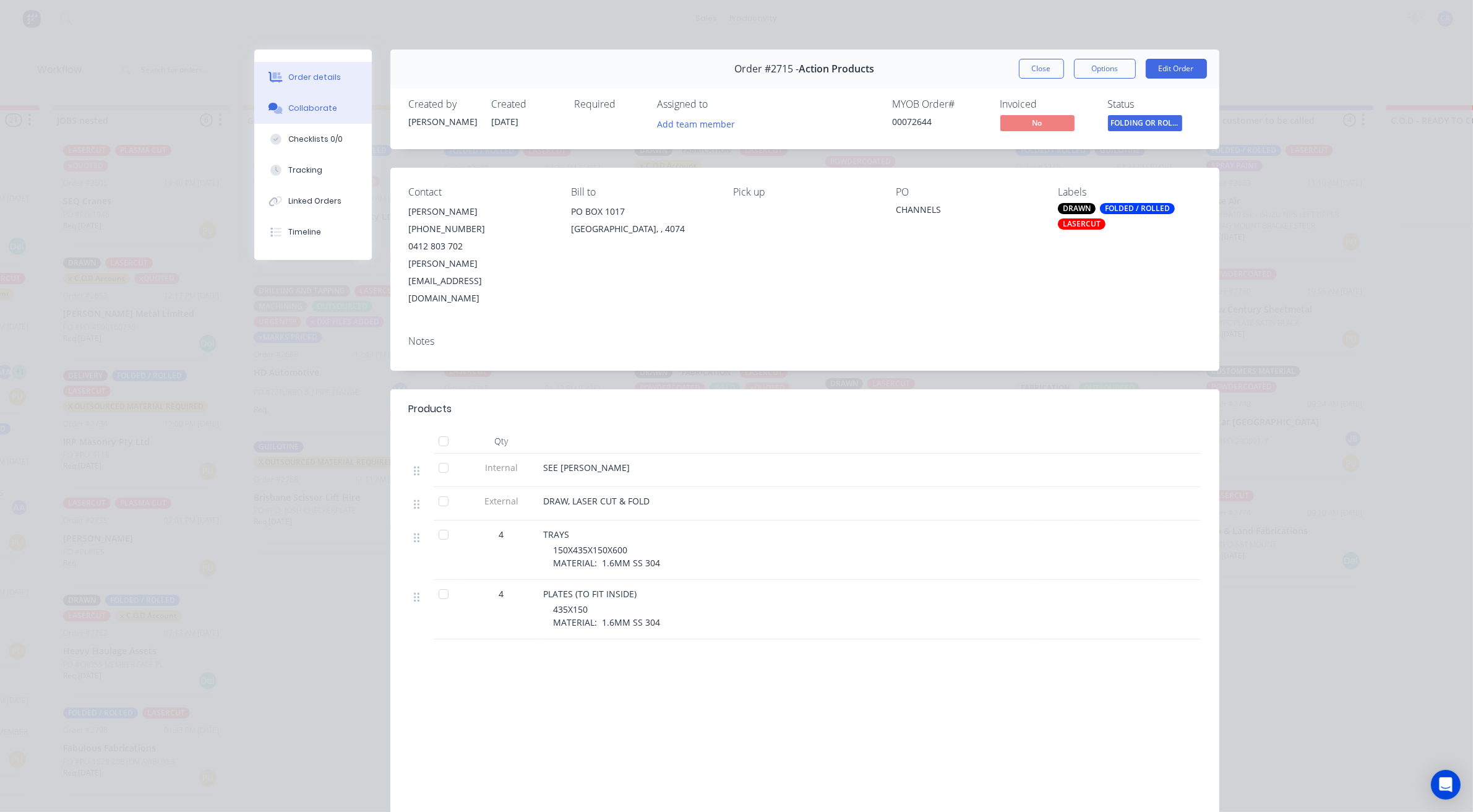
click at [320, 104] on div "Collaborate" at bounding box center [313, 108] width 49 height 11
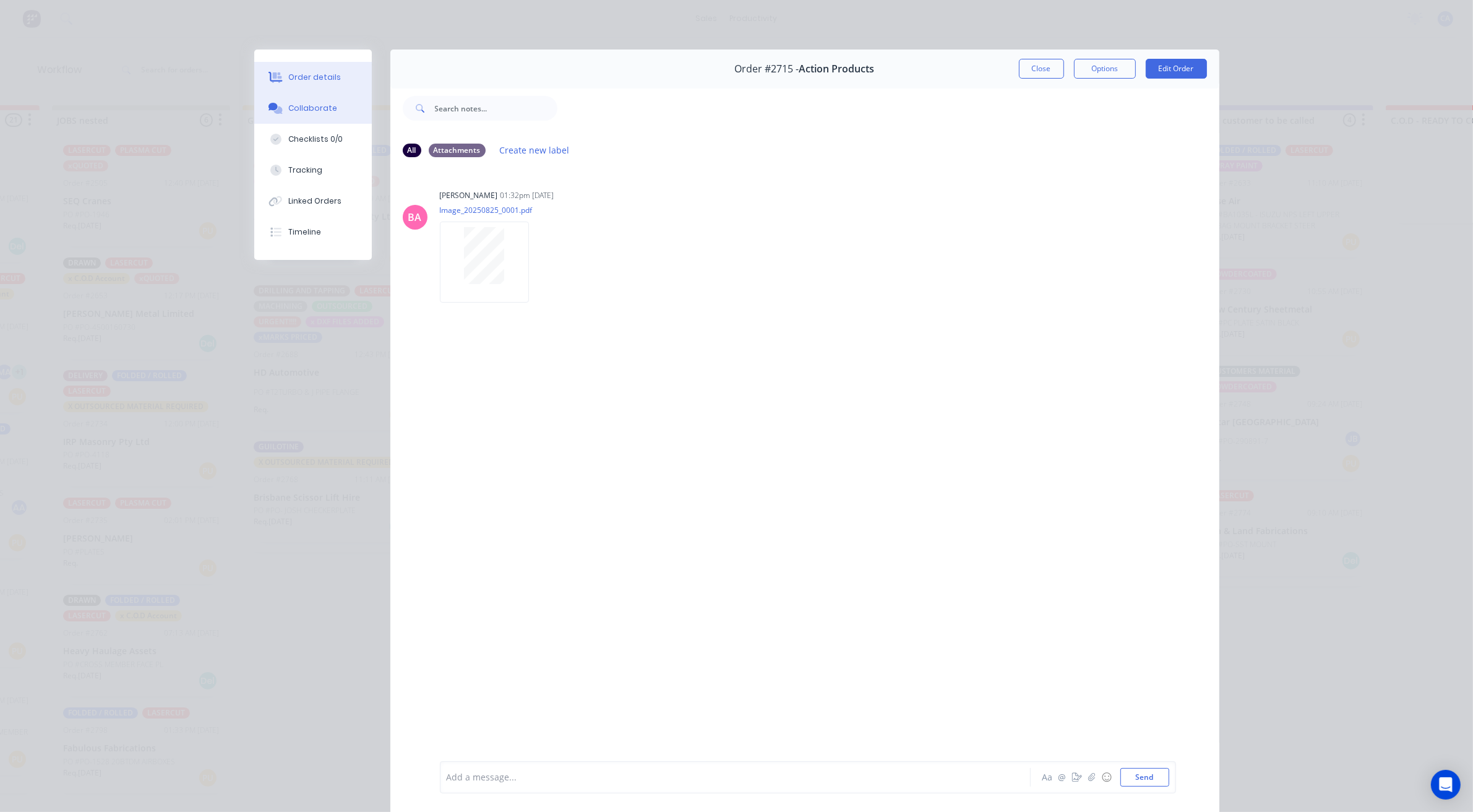
click at [295, 63] on button "Order details" at bounding box center [313, 77] width 117 height 31
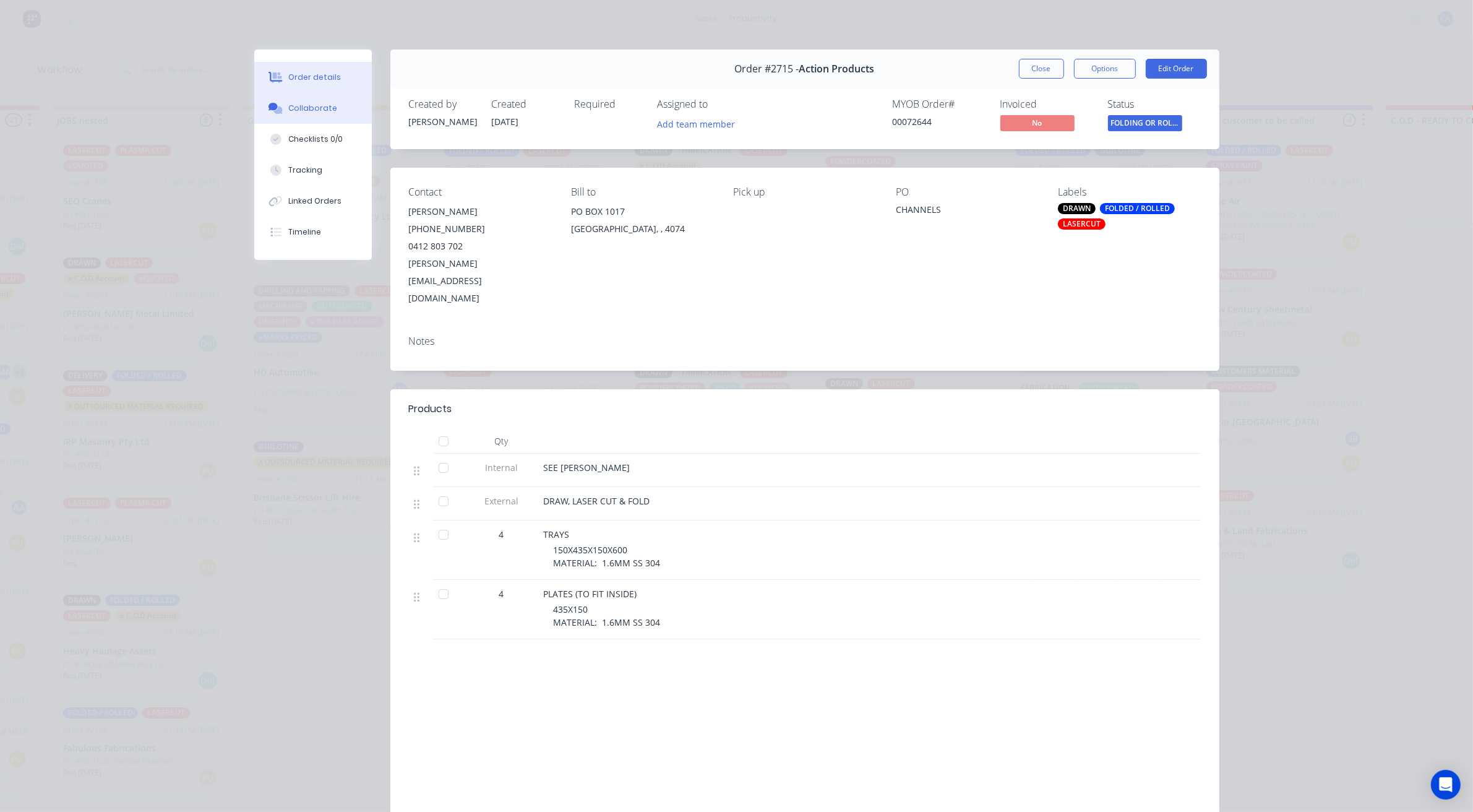
click at [320, 93] on button "Collaborate" at bounding box center [313, 108] width 117 height 31
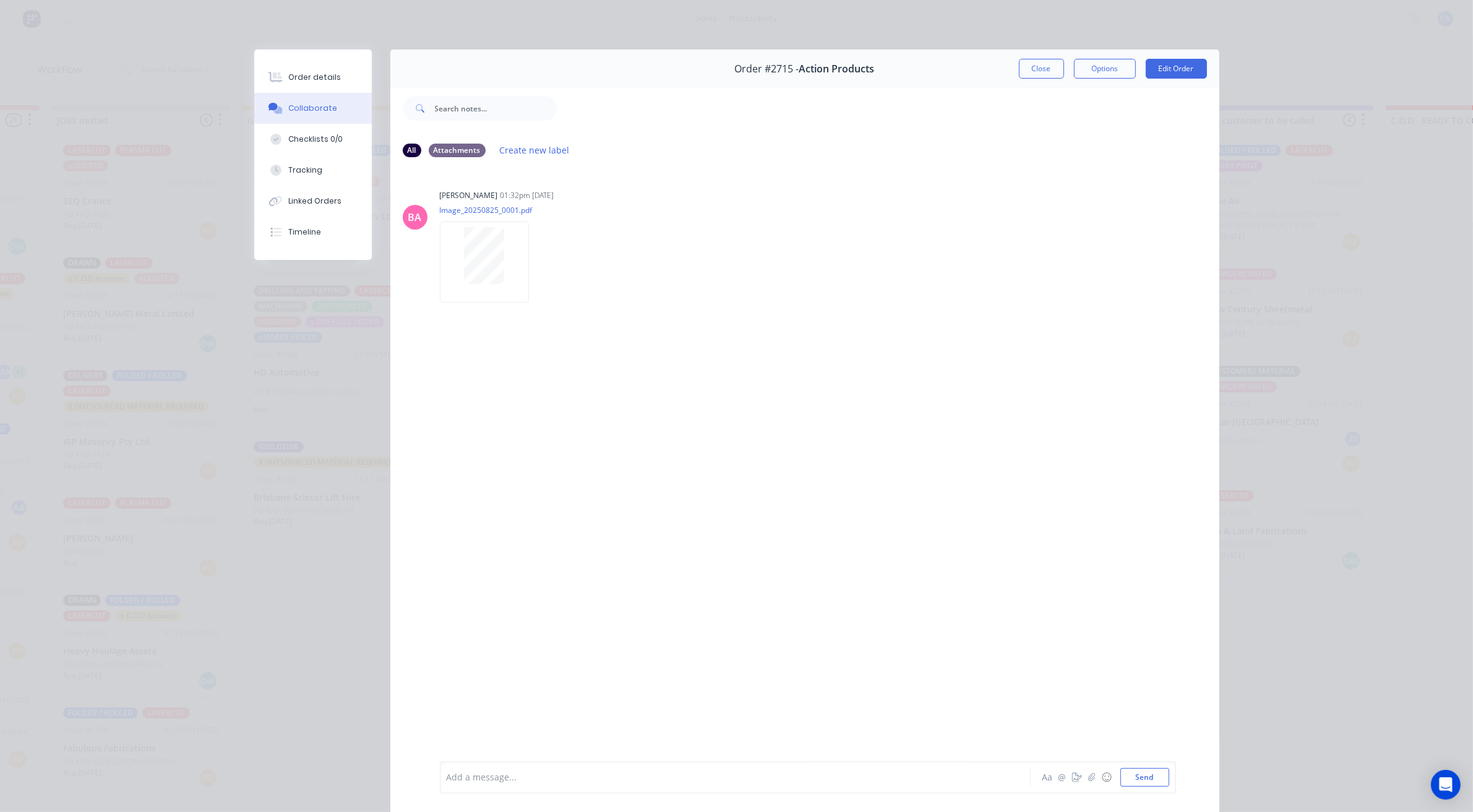
drag, startPoint x: 310, startPoint y: 66, endPoint x: 305, endPoint y: 56, distance: 11.2
click at [311, 54] on div "Order details Collaborate Checklists 0/0 Tracking Linked Orders Timeline" at bounding box center [313, 155] width 117 height 211
click at [310, 90] on button "Order details" at bounding box center [313, 77] width 117 height 31
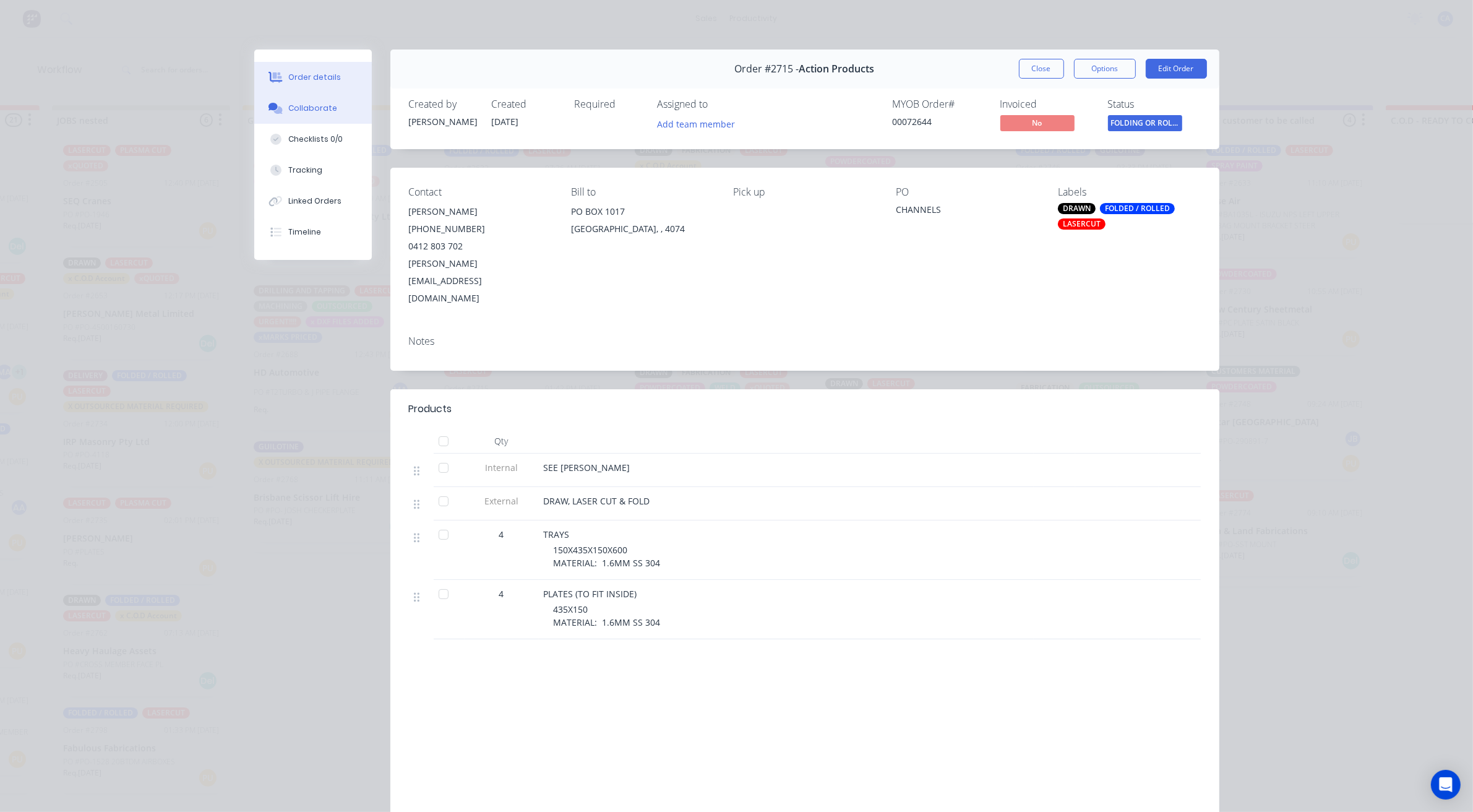
click at [309, 113] on div "Collaborate" at bounding box center [313, 108] width 49 height 11
